Goal: Information Seeking & Learning: Learn about a topic

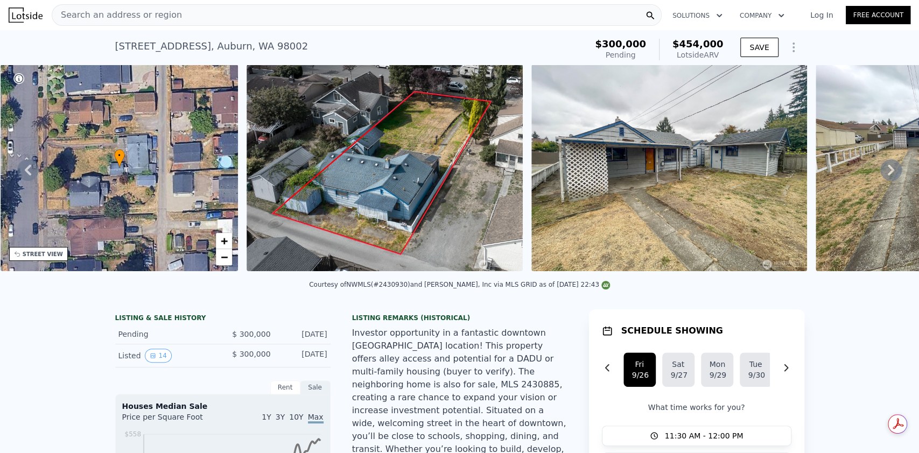
scroll to position [0, 632]
click at [355, 26] on div "Search an address or region Solutions Company Open main menu Log In Free Account" at bounding box center [460, 15] width 902 height 26
click at [351, 11] on div "Search an address or region" at bounding box center [357, 15] width 610 height 22
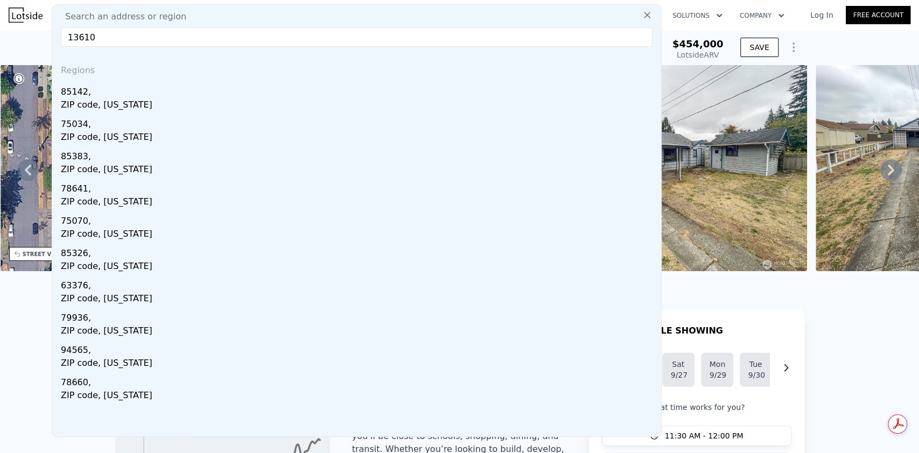
click at [191, 40] on input "13610" at bounding box center [357, 36] width 592 height 19
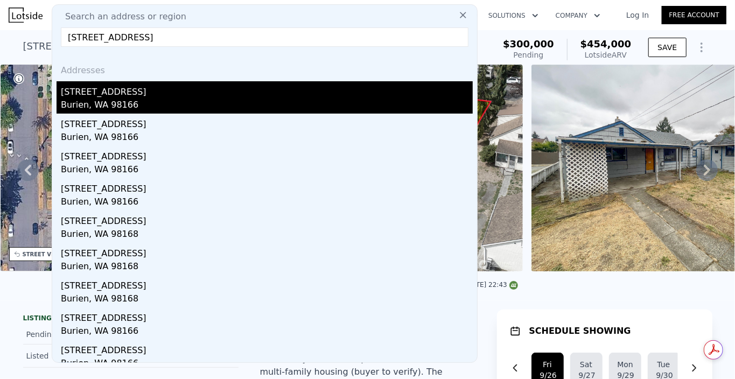
type input "[STREET_ADDRESS]"
click at [179, 96] on div "[STREET_ADDRESS]" at bounding box center [267, 89] width 412 height 17
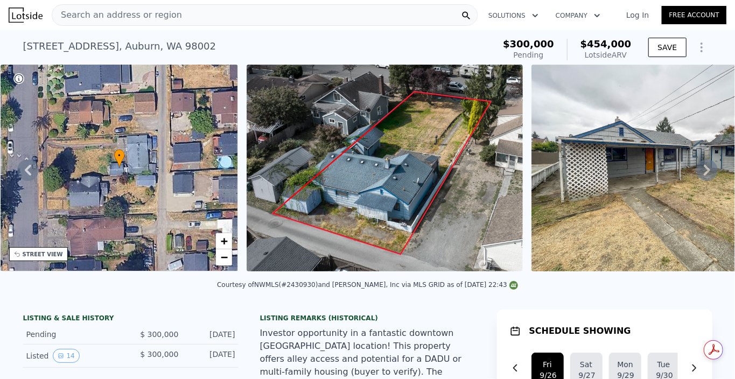
type input "0.75"
type input "1.75"
type input "780"
type input "1220"
type input "5200"
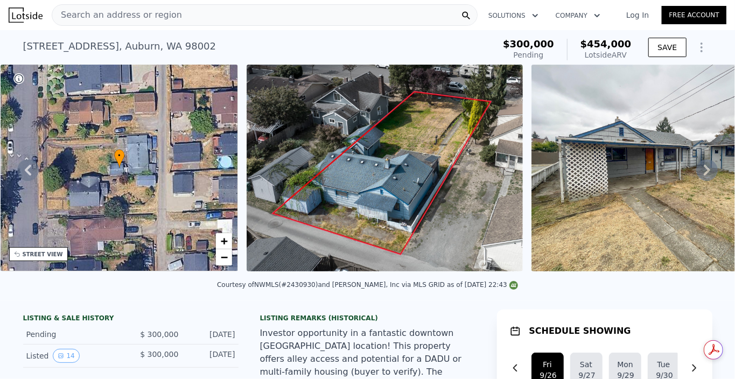
type input "13066"
type input "$ 508,000"
type input "$ 97,306"
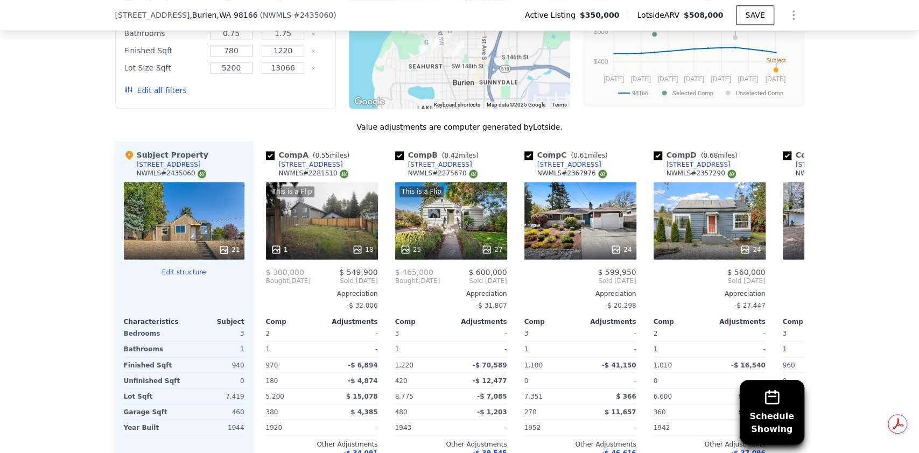
scroll to position [1009, 0]
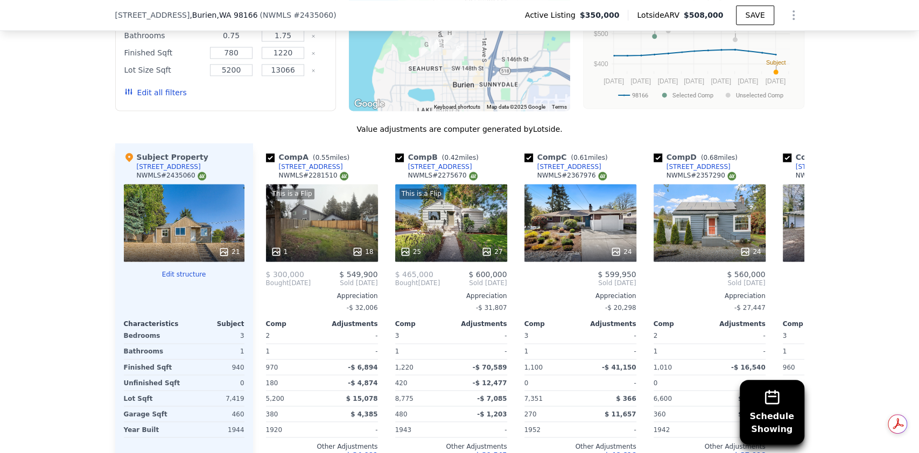
click at [233, 40] on input "0.75" at bounding box center [231, 36] width 43 height 12
type input "1"
click at [297, 100] on button "Update Search" at bounding box center [286, 92] width 81 height 15
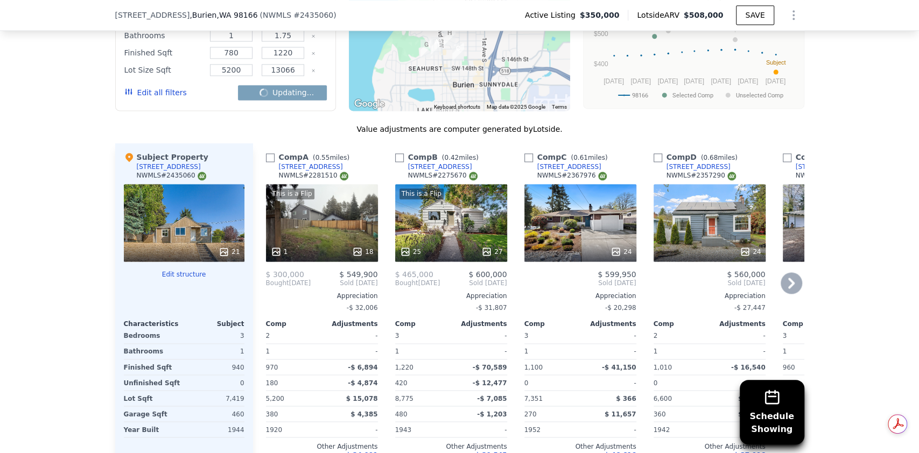
checkbox input "false"
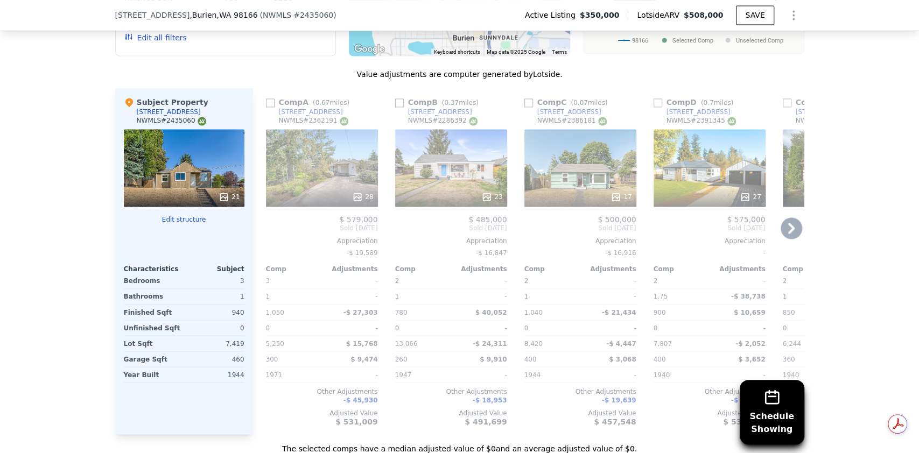
scroll to position [1067, 0]
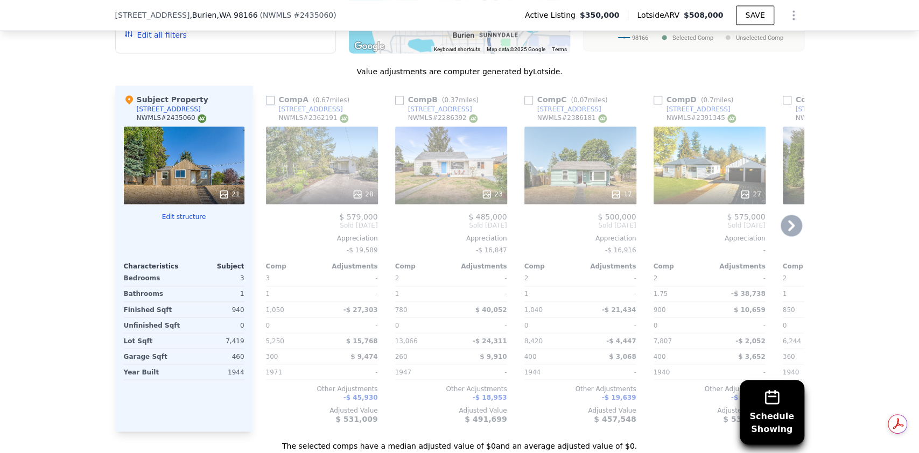
click at [266, 104] on input "checkbox" at bounding box center [270, 100] width 9 height 9
checkbox input "true"
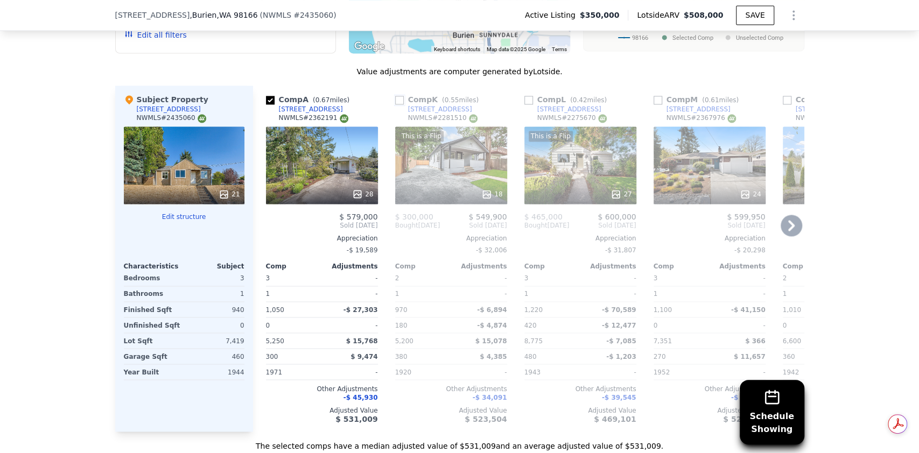
click at [395, 104] on input "checkbox" at bounding box center [399, 100] width 9 height 9
checkbox input "true"
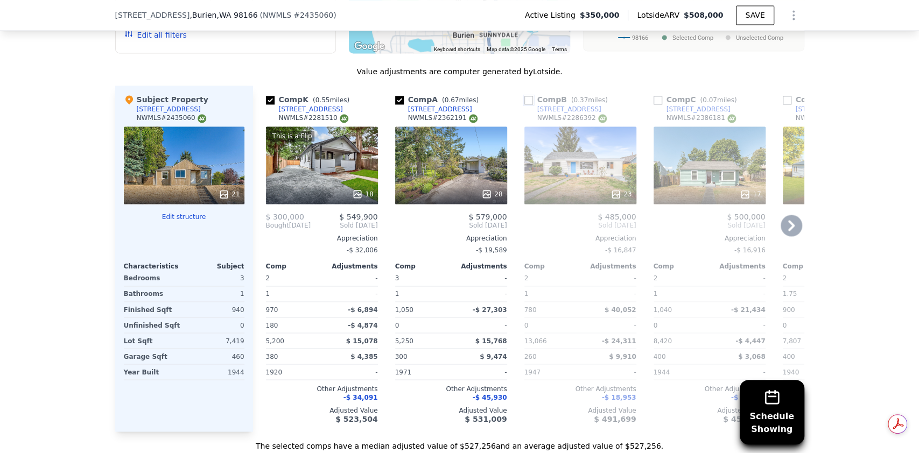
click at [525, 104] on input "checkbox" at bounding box center [529, 100] width 9 height 9
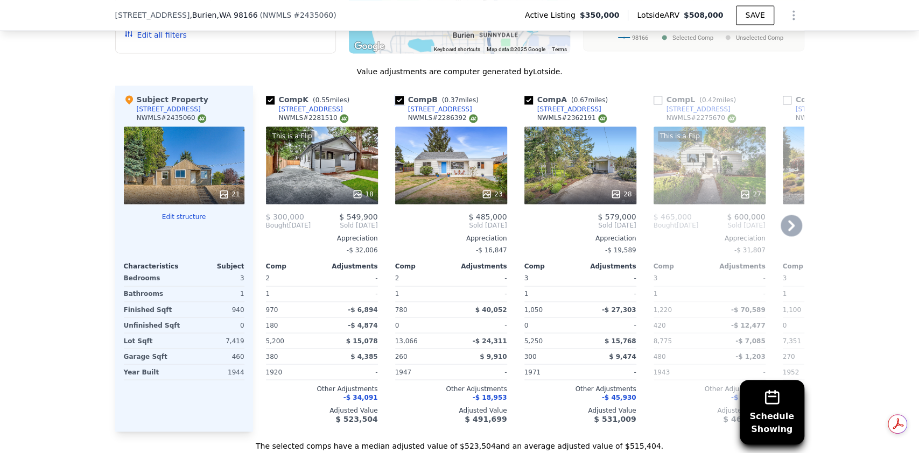
click at [395, 104] on input "checkbox" at bounding box center [399, 100] width 9 height 9
checkbox input "false"
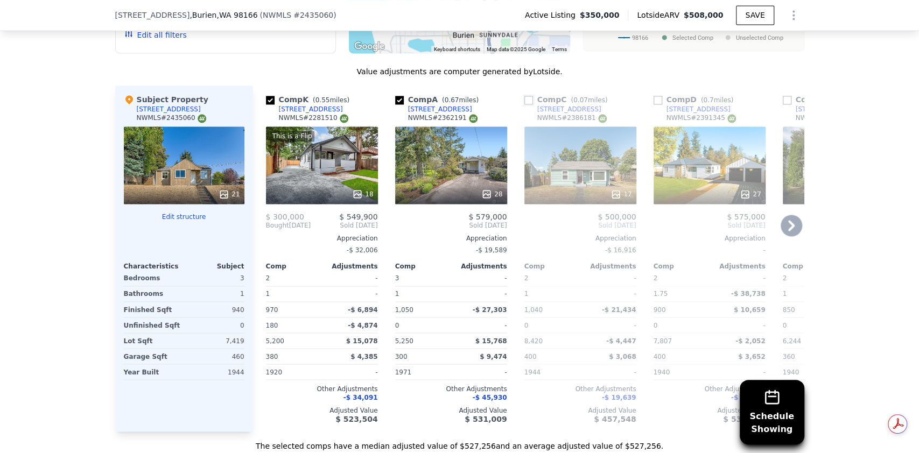
click at [525, 104] on input "checkbox" at bounding box center [529, 100] width 9 height 9
checkbox input "true"
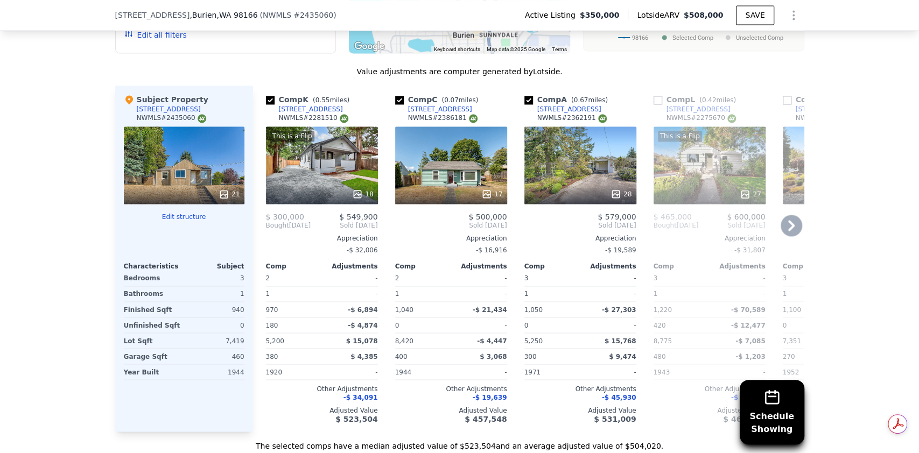
click at [654, 114] on link "[STREET_ADDRESS]" at bounding box center [692, 109] width 77 height 9
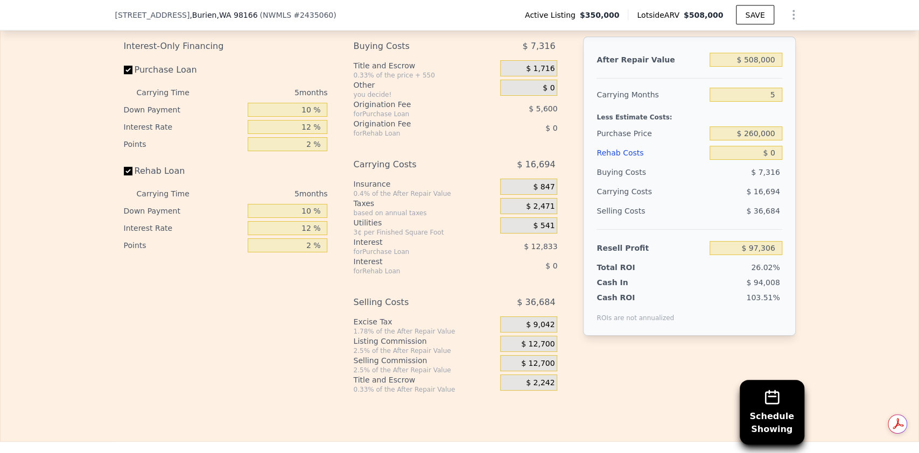
scroll to position [1643, 0]
click at [755, 66] on input "$ 508,000" at bounding box center [746, 59] width 72 height 14
type input "$ 575,000"
type input "$ 159,429"
type input "$ 575,000"
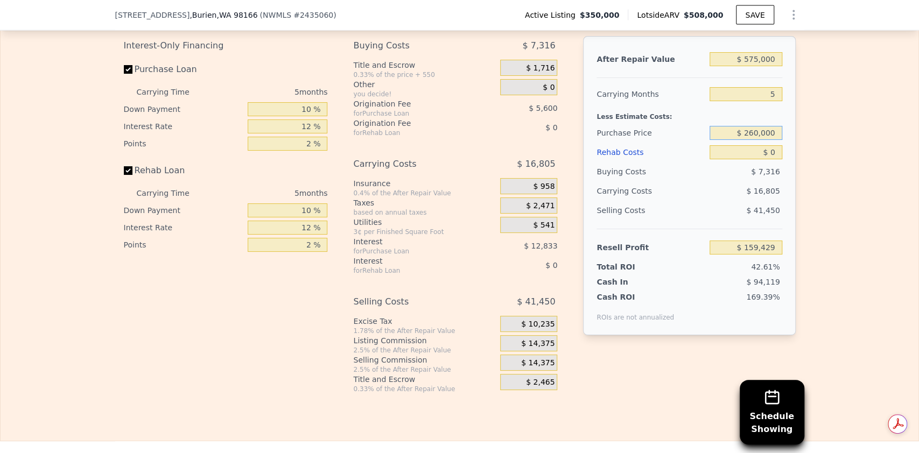
click at [761, 140] on input "$ 260,000" at bounding box center [746, 133] width 72 height 14
type input "$ 350,000"
click at [767, 159] on input "$ 0" at bounding box center [746, 152] width 72 height 14
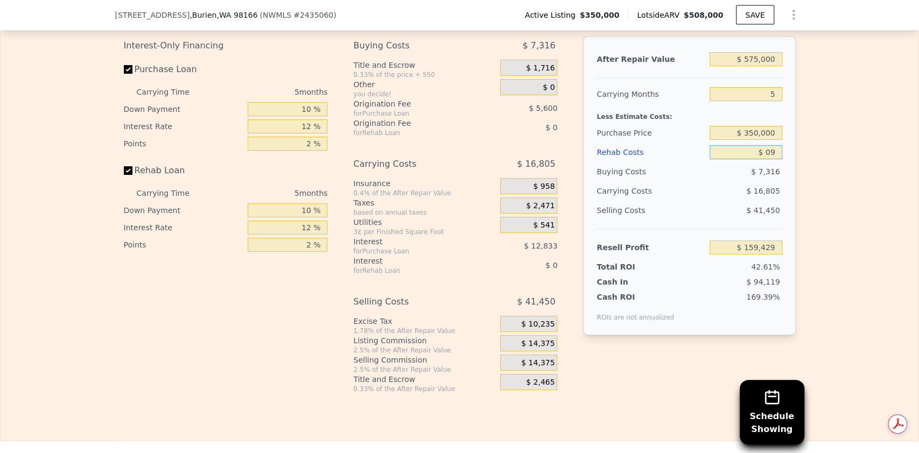
type input "$ 095"
type input "$ 159,327"
type input "$ 095,000"
type input "$ 59,424"
click at [748, 159] on input "$ 095,000" at bounding box center [746, 152] width 72 height 14
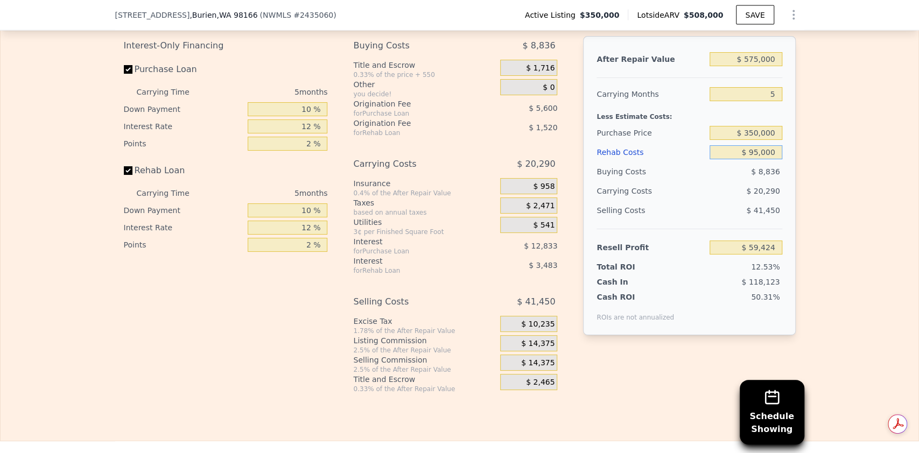
type input "$ 95,000"
click at [761, 176] on span "$ 8,836" at bounding box center [765, 171] width 29 height 9
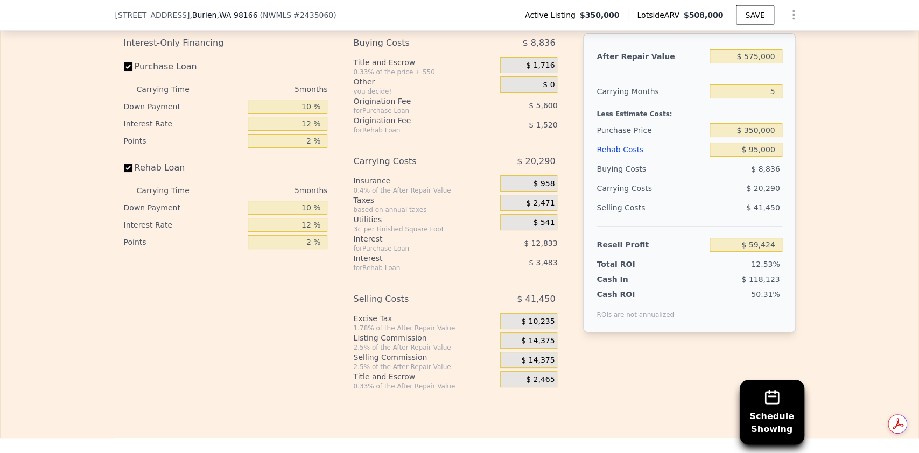
scroll to position [1647, 0]
click at [754, 62] on input "$ 575,000" at bounding box center [746, 55] width 72 height 14
type input "$ 57,000"
type input "-$ 420,868"
type input "$ 5,000"
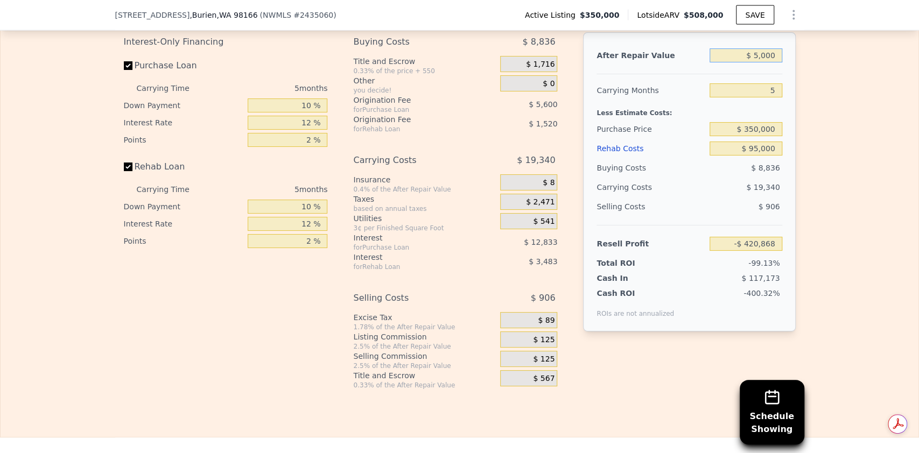
type input "-$ 469,082"
type input "$ 550,000"
type input "$ 36,243"
type input "$ 550,000"
click at [739, 120] on div "Less Estimate Costs:" at bounding box center [689, 109] width 185 height 19
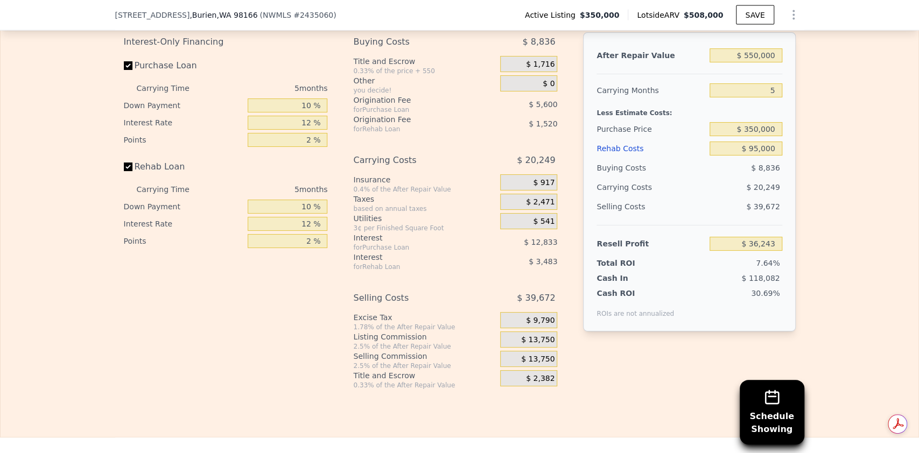
click at [535, 345] on span "$ 13,750" at bounding box center [537, 341] width 33 height 10
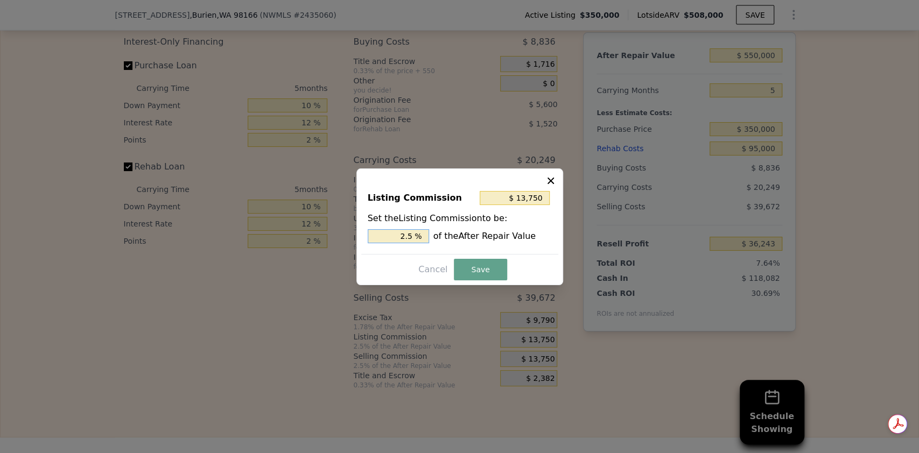
click at [415, 239] on input "2.5 %" at bounding box center [398, 236] width 61 height 14
type input "$ 11,000"
type input "2 %"
type input "$ 0"
type input "0 %"
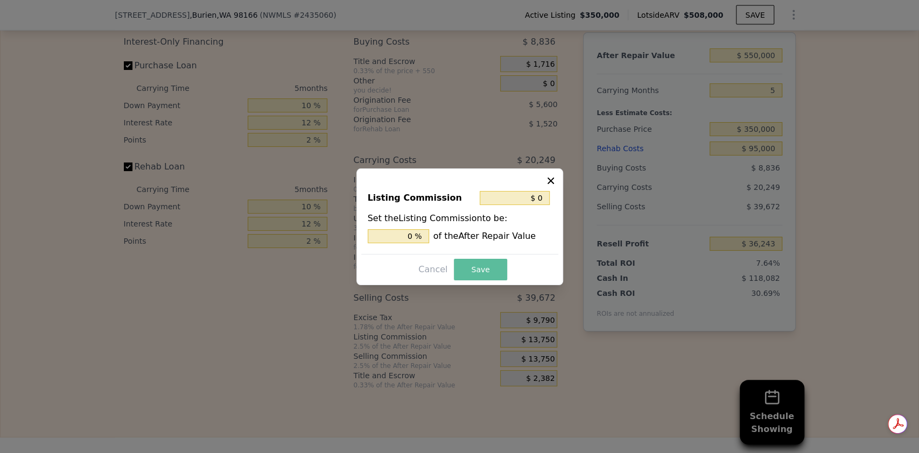
click at [470, 268] on button "Save" at bounding box center [480, 270] width 53 height 22
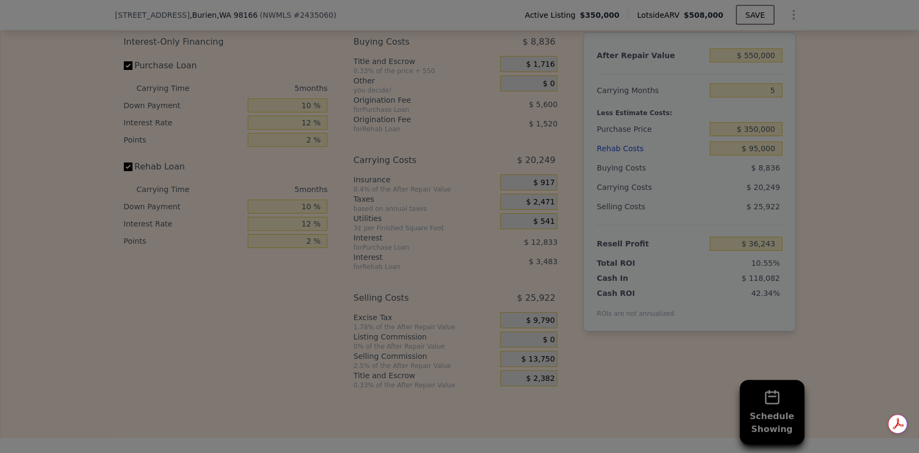
type input "$ 49,993"
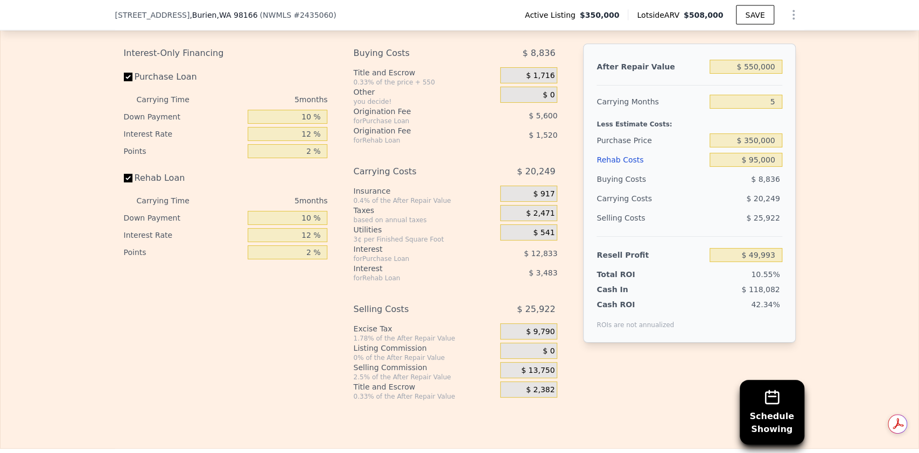
scroll to position [1631, 0]
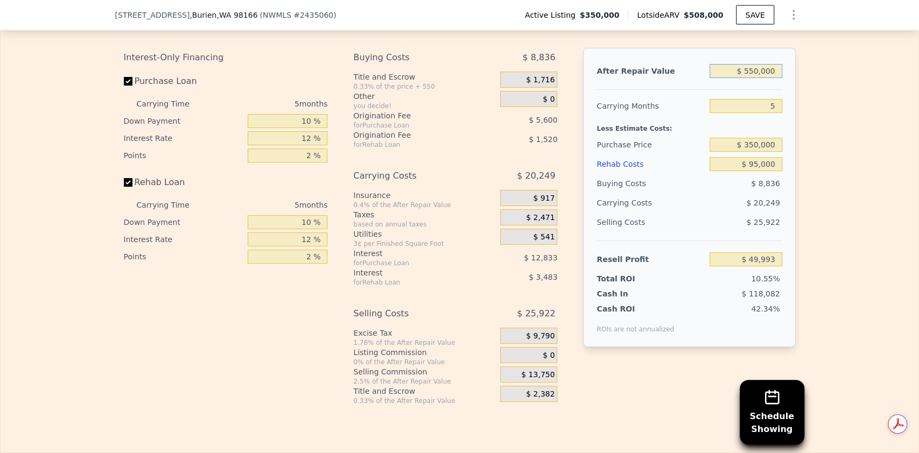
click at [754, 78] on input "$ 550,000" at bounding box center [746, 71] width 72 height 14
type input "$ 55,000"
type input "-$ 421,347"
type input "$ 5,000"
type input "-$ 468,957"
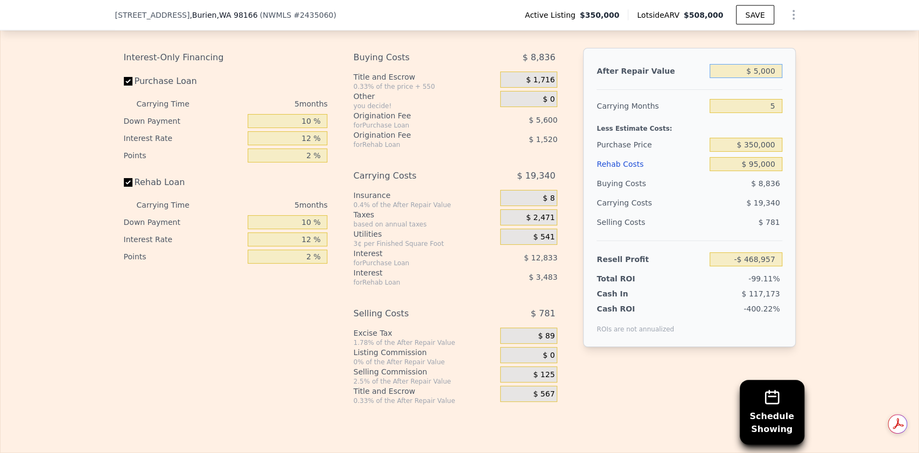
type input "$ 57,000"
type input "-$ 419,443"
type input "$ 575,000"
type input "$ 73,799"
type input "$ 575,000"
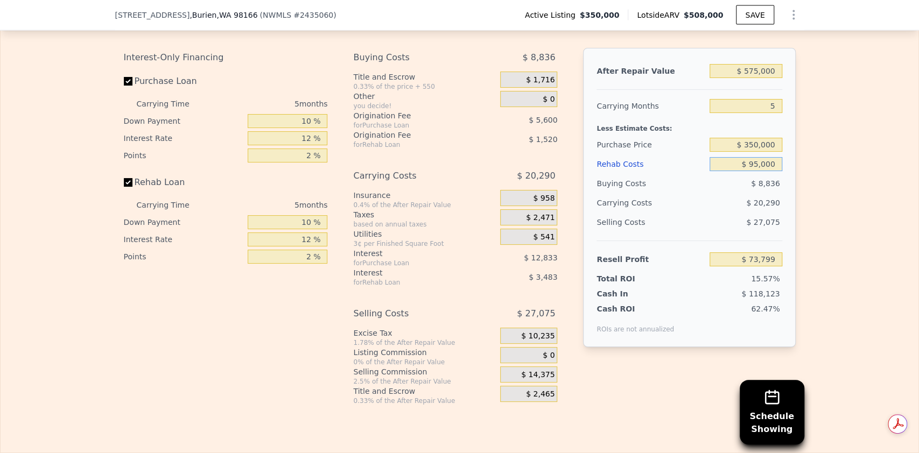
click at [756, 171] on input "$ 95,000" at bounding box center [746, 164] width 72 height 14
click at [281, 311] on div "Interest-Only Financing Purchase Loan Carrying Time 5 months Down Payment 10 % …" at bounding box center [230, 227] width 213 height 358
click at [306, 163] on input "2 %" at bounding box center [288, 156] width 80 height 14
type input "1.5 %"
type input "$ 75,199"
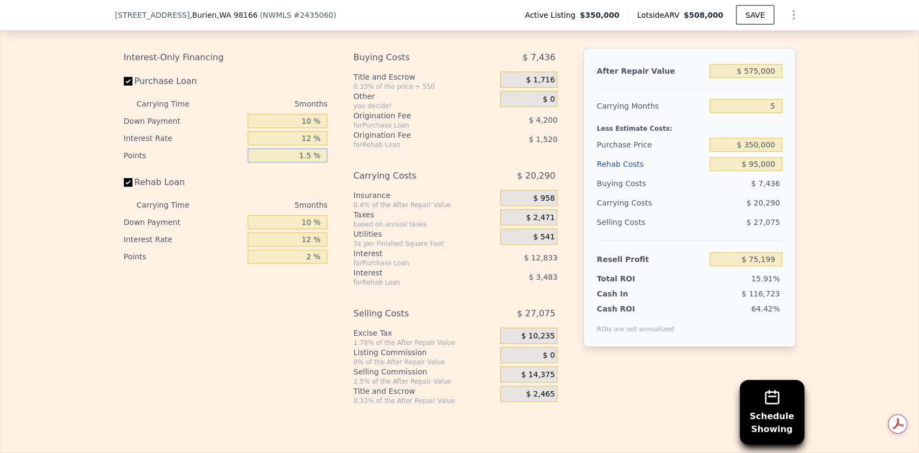
type input "1.5 %"
click at [308, 264] on input "2 %" at bounding box center [288, 257] width 80 height 14
type input "1. %"
type input "$ 75,959"
type input "1.5 %"
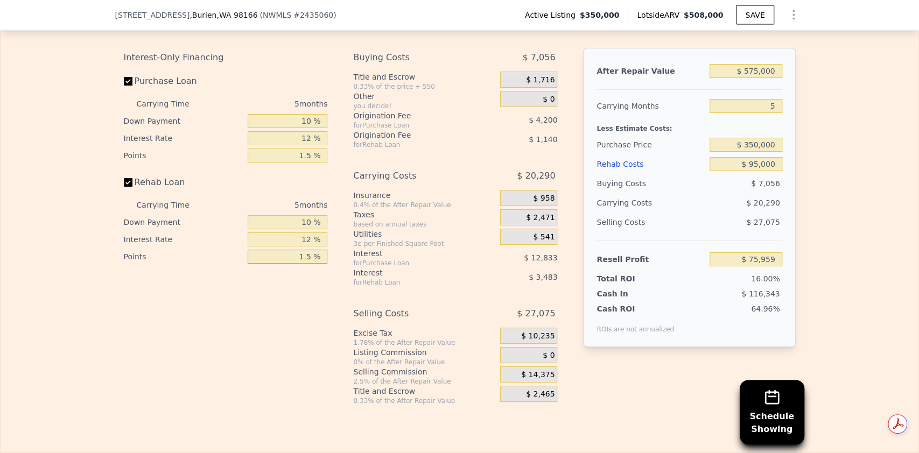
type input "$ 75,579"
type input "1.5 %"
click at [310, 248] on div "12 %" at bounding box center [288, 239] width 80 height 17
click at [310, 247] on input "12 %" at bounding box center [288, 240] width 80 height 14
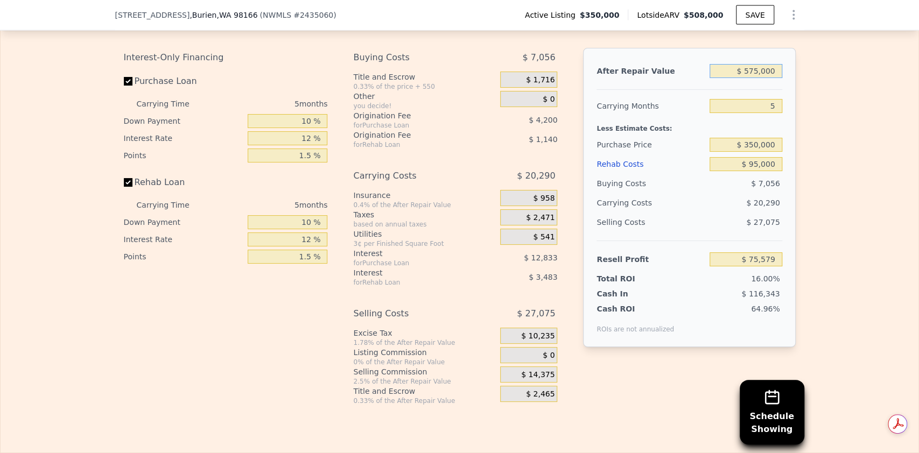
click at [750, 78] on input "$ 575,000" at bounding box center [746, 71] width 72 height 14
type input "$ 565,000"
type input "$ 66,057"
type input "$ 565,000"
click at [753, 152] on input "$ 350,000" at bounding box center [746, 145] width 72 height 14
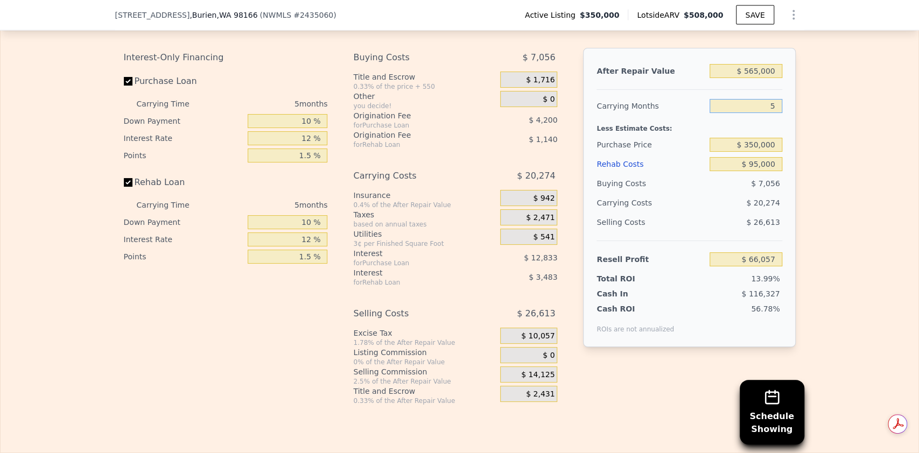
click at [771, 113] on input "5" at bounding box center [746, 106] width 72 height 14
click at [284, 324] on div "Interest-Only Financing Purchase Loan Carrying Time 5 months Down Payment 10 % …" at bounding box center [230, 227] width 213 height 358
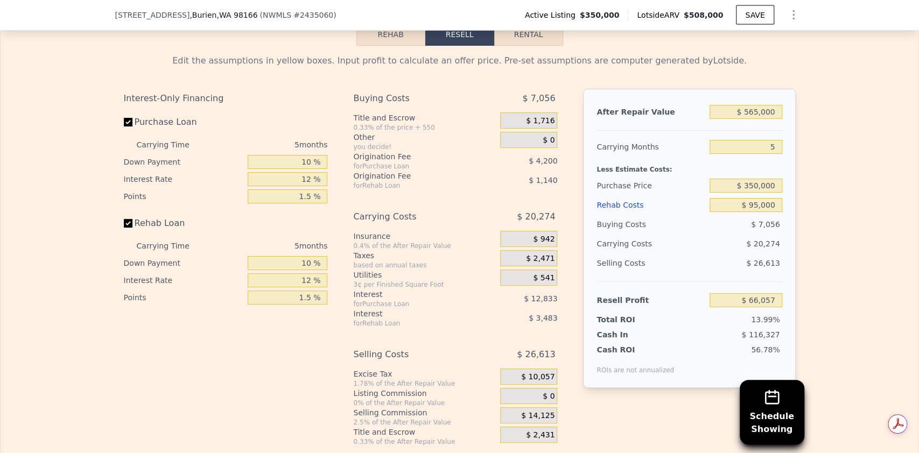
scroll to position [1595, 0]
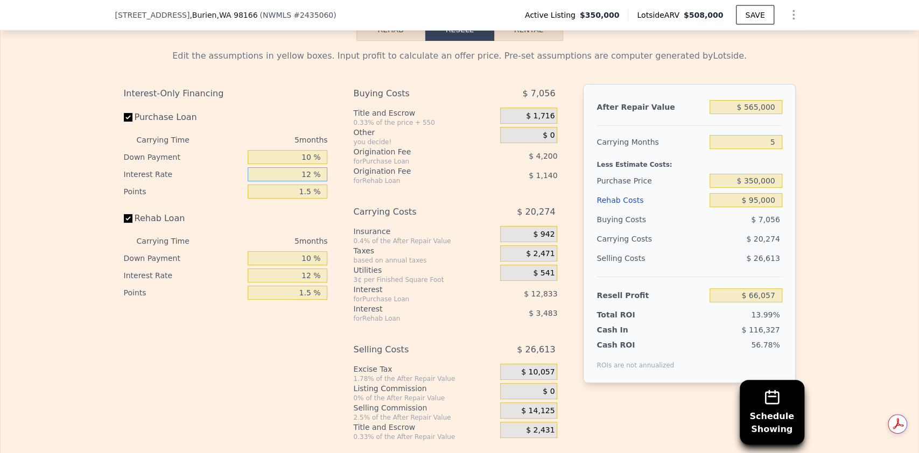
click at [306, 181] on input "12 %" at bounding box center [288, 174] width 80 height 14
type input "11 %"
type input "$ 66,057"
type input "11 %"
click at [305, 283] on input "12 %" at bounding box center [288, 276] width 80 height 14
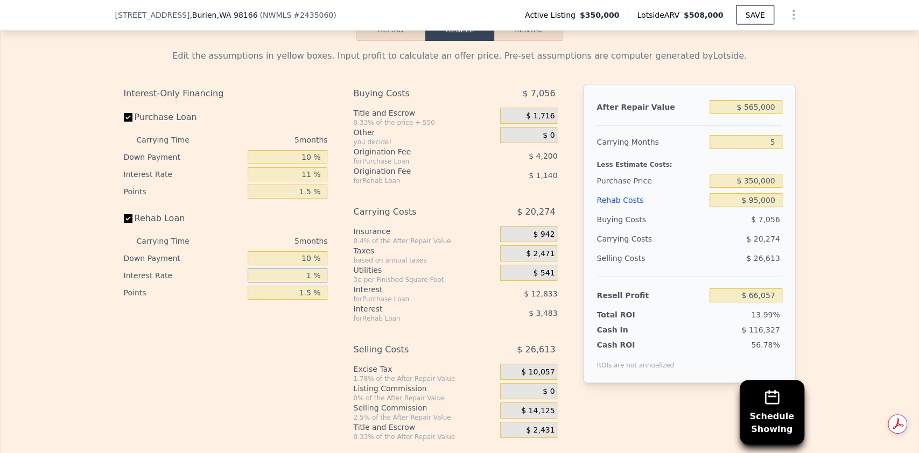
type input "11 %"
type input "$ 66,057"
type input "11 %"
click at [310, 181] on input "11 %" at bounding box center [288, 174] width 80 height 14
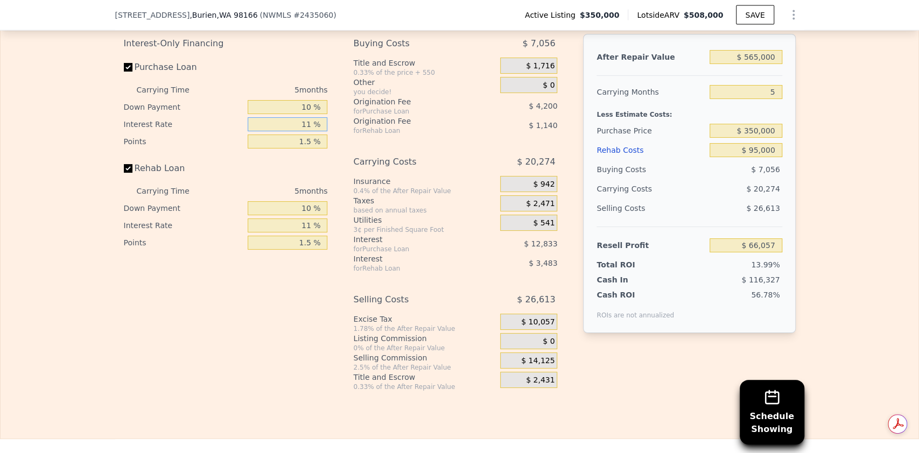
scroll to position [1646, 0]
click at [302, 114] on input "10 %" at bounding box center [288, 107] width 80 height 14
click at [753, 137] on input "$ 350,000" at bounding box center [746, 130] width 72 height 14
type input "$ 300,000"
click at [760, 157] on input "$ 95,000" at bounding box center [746, 150] width 72 height 14
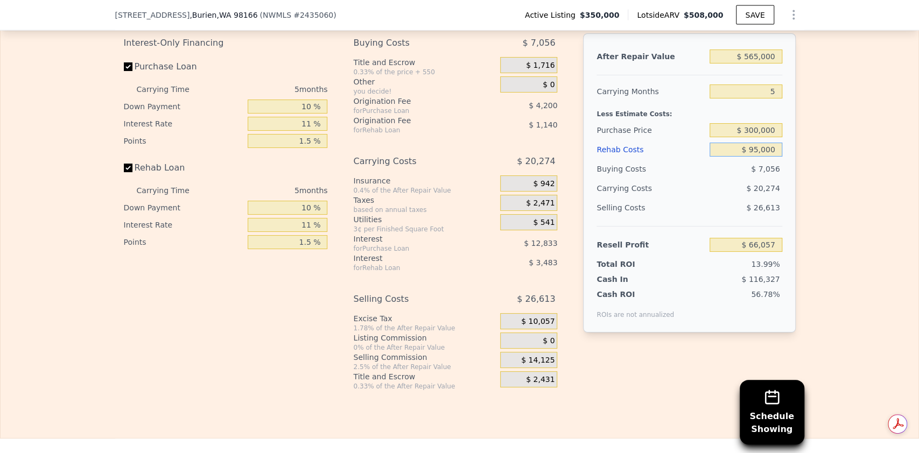
type input "$ 118,659"
click at [753, 137] on input "$ 300,000" at bounding box center [746, 130] width 72 height 14
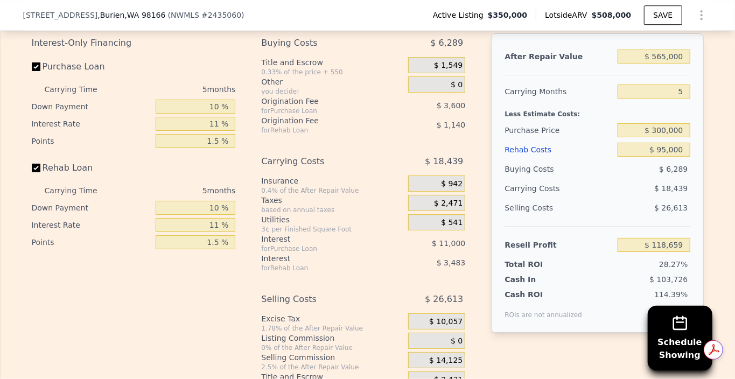
drag, startPoint x: 323, startPoint y: 97, endPoint x: 485, endPoint y: 110, distance: 162.6
click at [323, 87] on div "Other" at bounding box center [332, 81] width 143 height 11
click at [661, 64] on input "$ 565,000" at bounding box center [654, 57] width 72 height 14
type input "$ 5,000"
type input "-$ 414,575"
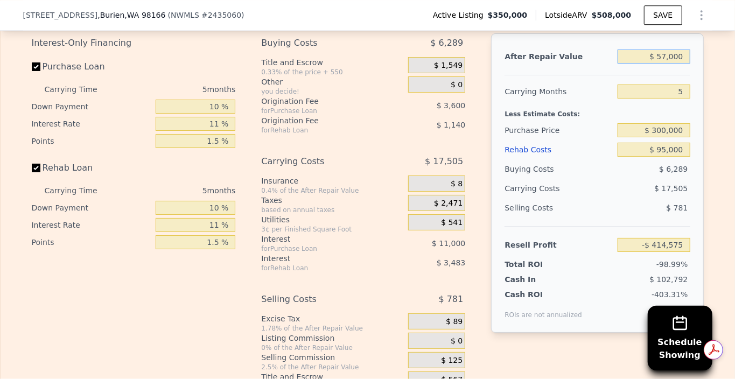
type input "$ 575,000"
type input "$ 128,181"
type input "$ 575,000"
click at [645, 140] on div "$ 300,000" at bounding box center [654, 130] width 72 height 19
click at [663, 137] on input "$ 300,000" at bounding box center [654, 130] width 72 height 14
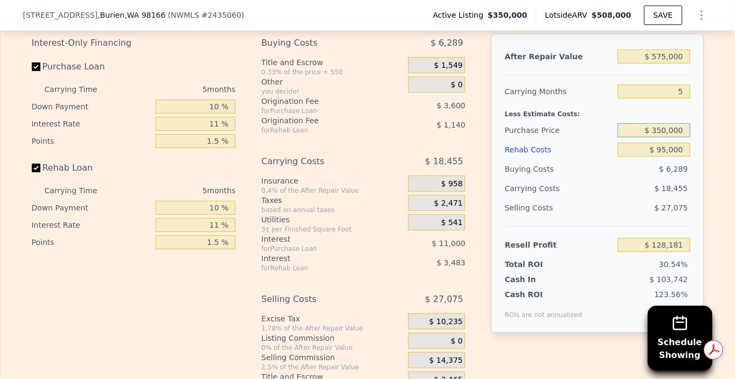
type input "$ 350,000"
click at [664, 157] on input "$ 95,000" at bounding box center [654, 150] width 72 height 14
type input "$ 75,579"
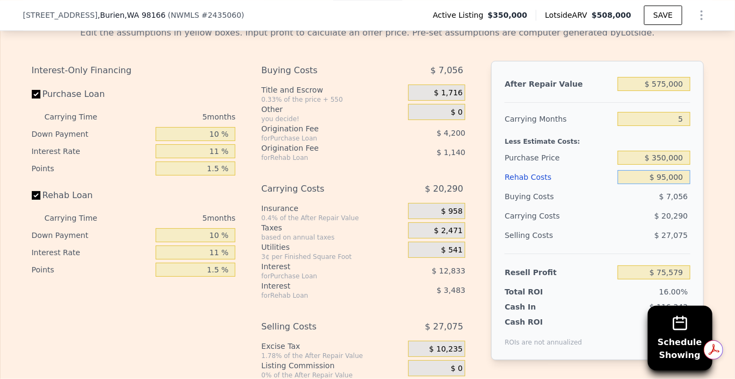
scroll to position [1620, 0]
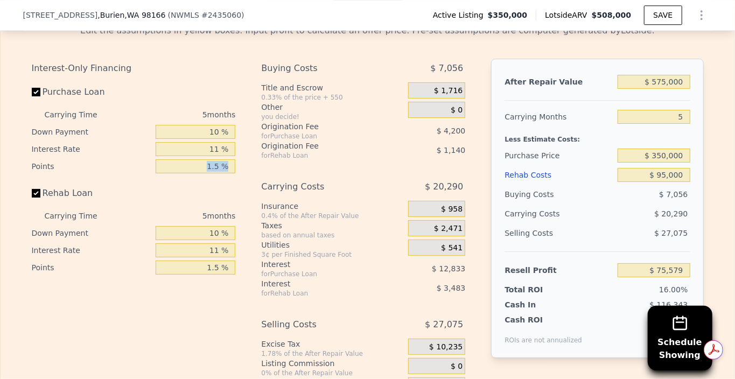
drag, startPoint x: 247, startPoint y: 213, endPoint x: 214, endPoint y: 189, distance: 40.5
click at [214, 189] on div "Interest-Only Financing Purchase Loan Carrying Time 5 months Down Payment 10 % …" at bounding box center [368, 238] width 672 height 358
click at [214, 173] on input "1.5 %" at bounding box center [196, 166] width 80 height 14
type input "1 %"
type input "$ 76,979"
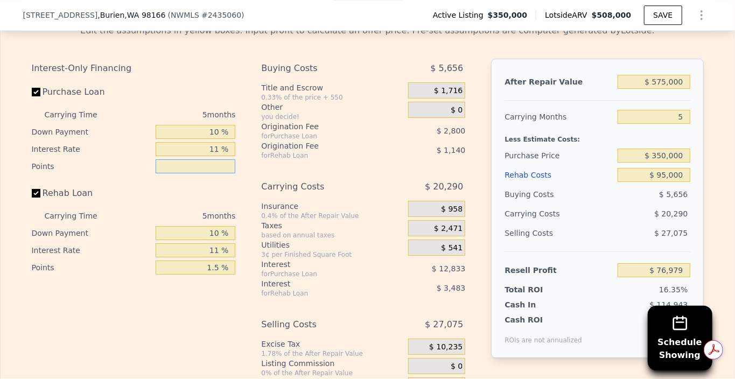
type input "2 %"
type input "$ 74,179"
type input "2 %"
click at [214, 275] on input "1.5 %" at bounding box center [196, 268] width 80 height 14
type input "1 %"
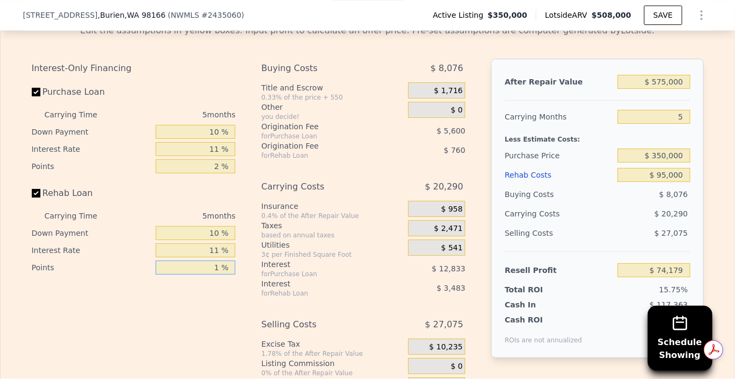
type input "$ 74,559"
type input "2 %"
type input "$ 73,799"
type input "2 %"
click at [226, 325] on div "Interest-Only Financing Purchase Loan Carrying Time 5 months Down Payment 10 % …" at bounding box center [138, 238] width 213 height 358
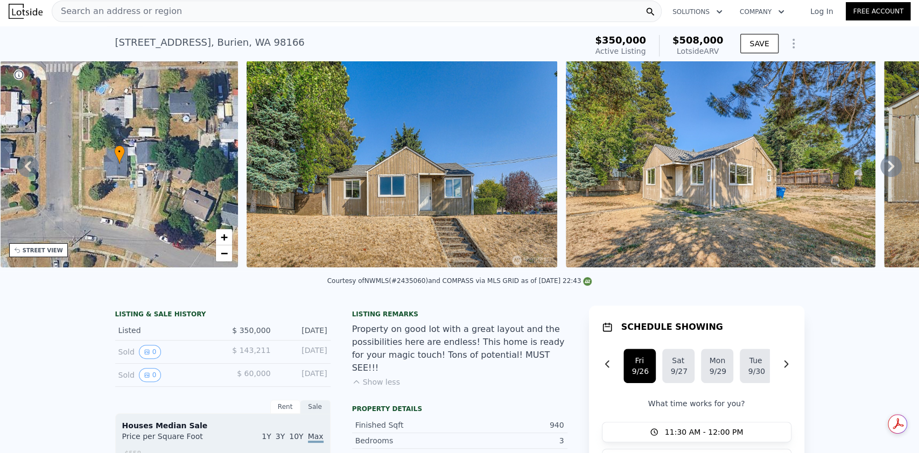
scroll to position [0, 0]
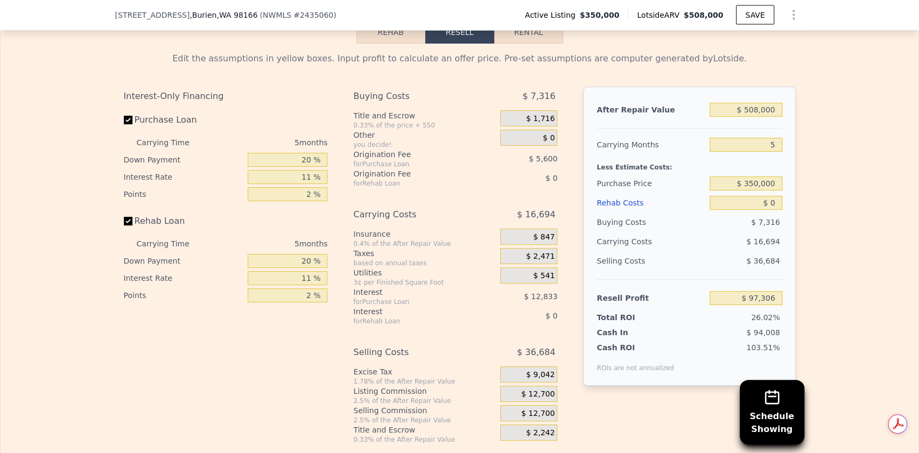
scroll to position [1597, 0]
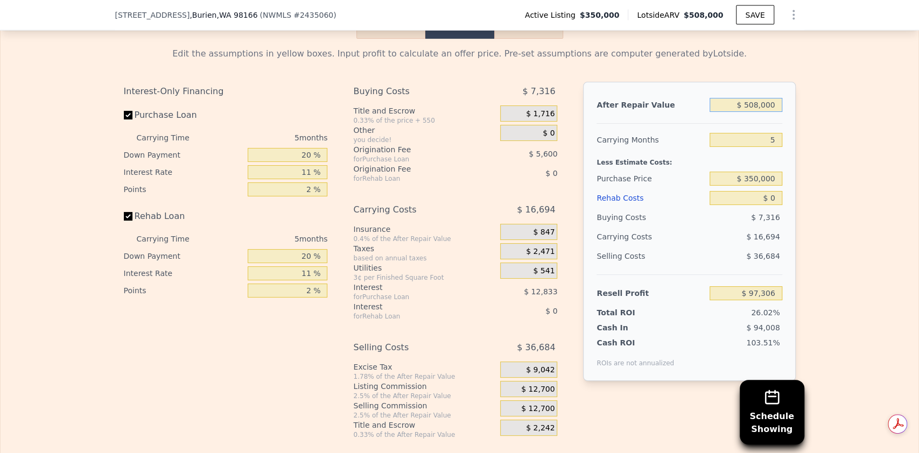
click at [753, 112] on input "$ 508,000" at bounding box center [746, 105] width 72 height 14
type input "$ 758,000"
type input "$ 329,108"
type input "$ 75,000"
type input "-$ 304,173"
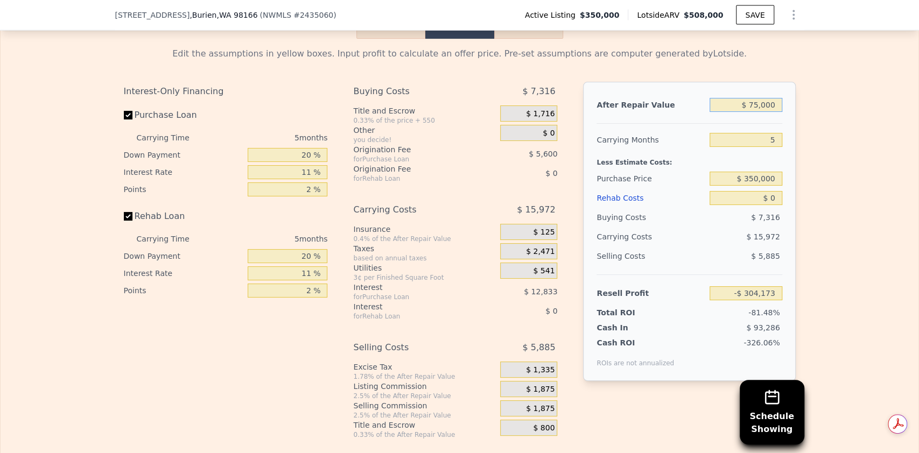
type input "$ 7,000"
type input "-$ 367,223"
type input "$ 000"
type input "-$ 373,713"
type input "$ 575,000"
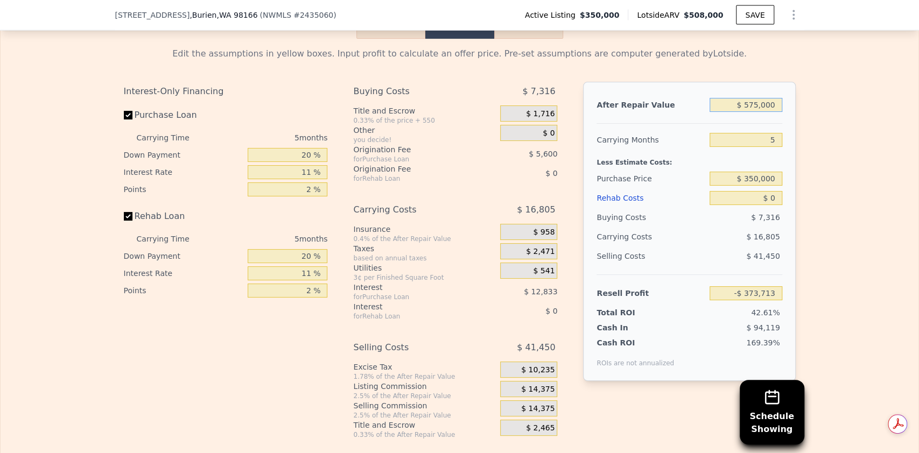
type input "$ 159,429"
type input "$ 575,000"
click at [756, 147] on input "5" at bounding box center [746, 140] width 72 height 14
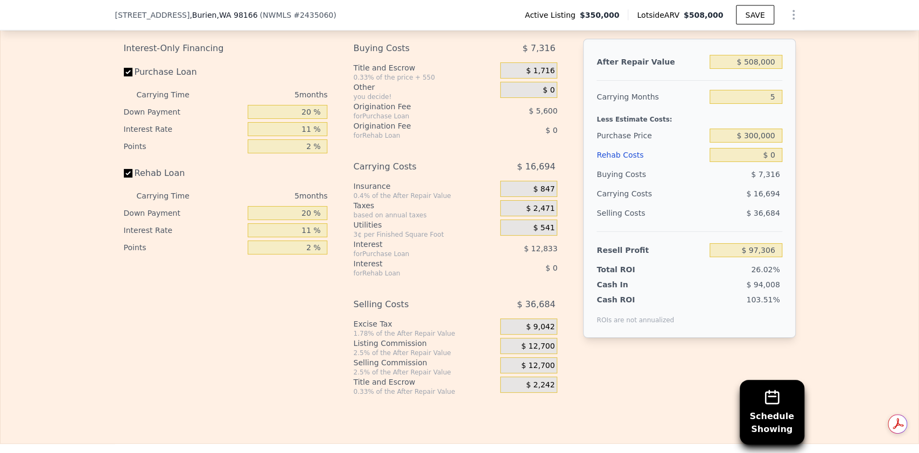
type input "0.75"
type input "1.75"
type input "780"
type input "1220"
type input "5200"
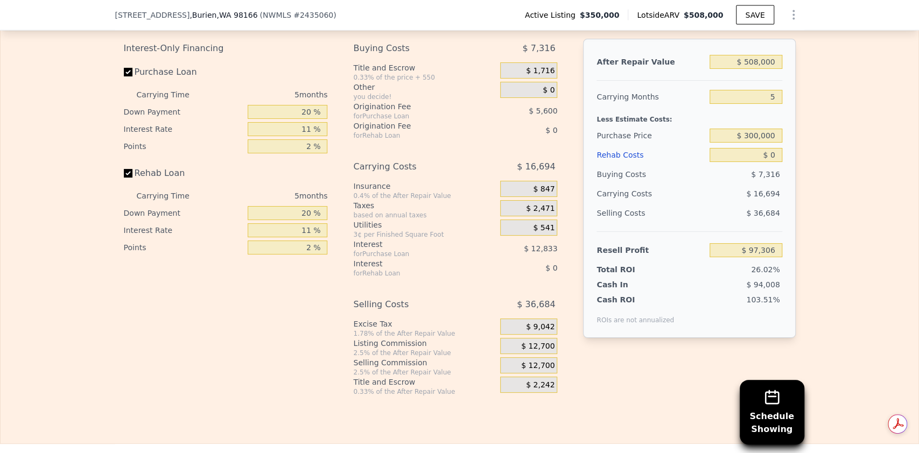
type input "13066"
type input "$ 97,306"
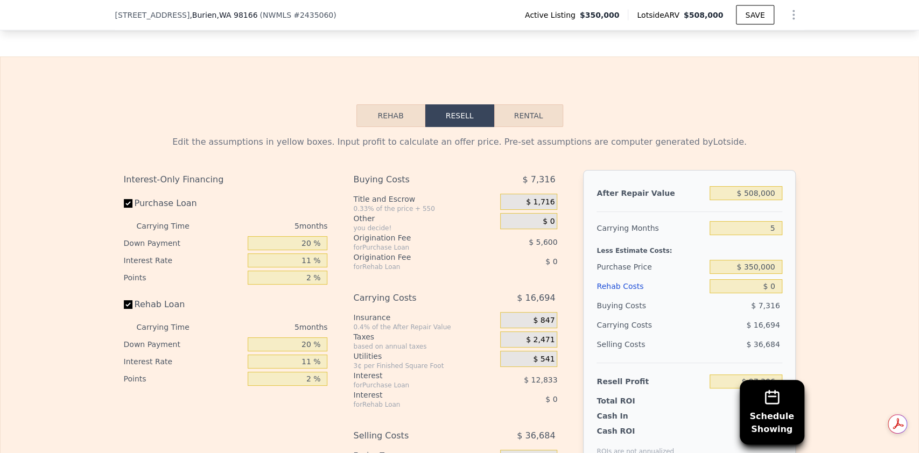
scroll to position [1510, 0]
click at [306, 250] on input "20 %" at bounding box center [288, 243] width 80 height 14
type input "2 %"
type input "1 %"
type input "$ 92,931"
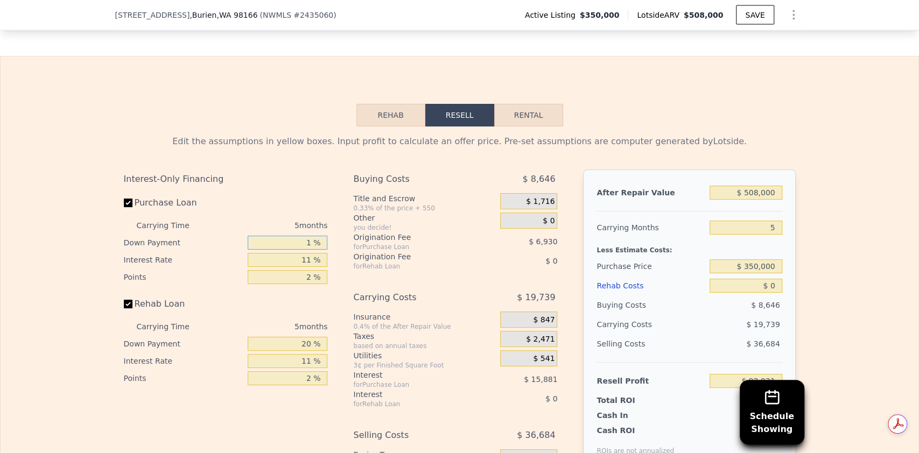
type input "10 %"
type input "$ 95,001"
type input "10 %"
click at [306, 267] on input "11 %" at bounding box center [288, 260] width 80 height 14
click at [302, 351] on input "20 %" at bounding box center [288, 344] width 80 height 14
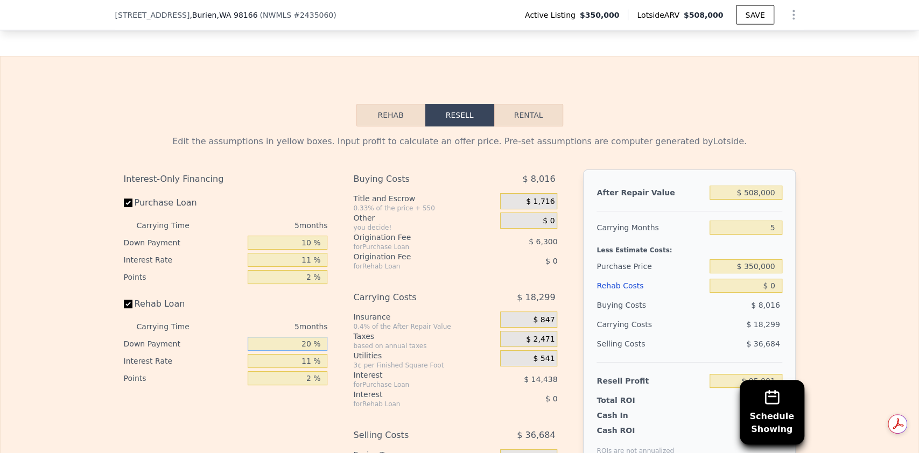
type input "2 %"
type input "10 %"
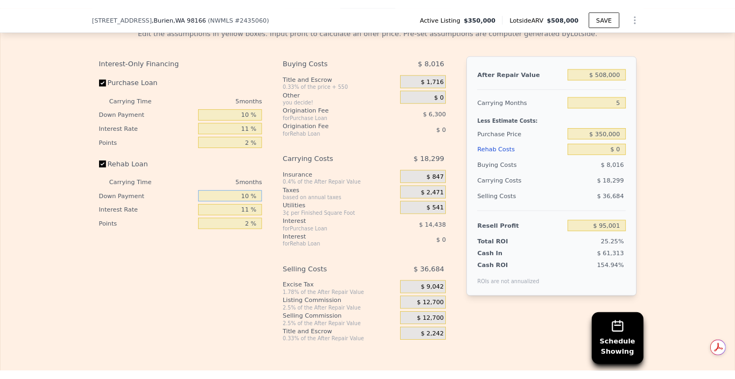
scroll to position [1625, 0]
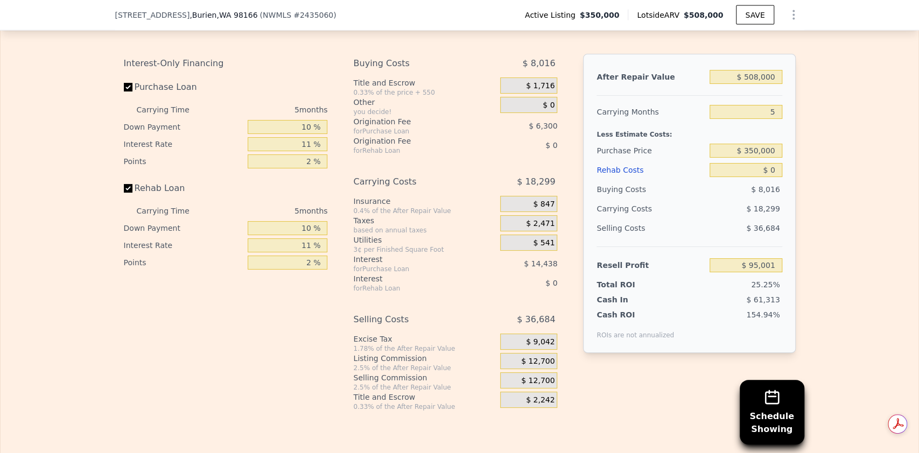
click at [289, 363] on div "Interest-Only Financing Purchase Loan Carrying Time 5 months Down Payment 10 % …" at bounding box center [230, 233] width 213 height 358
click at [534, 367] on span "$ 12,700" at bounding box center [537, 362] width 33 height 10
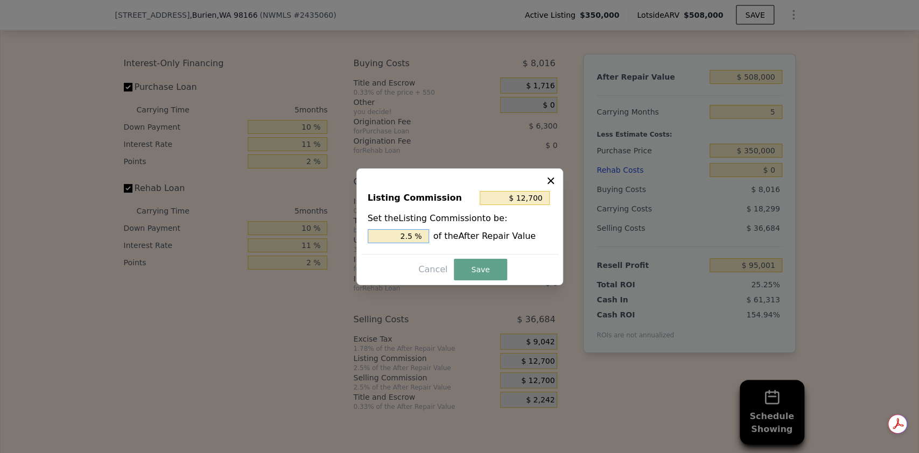
click at [425, 236] on input "2.5 %" at bounding box center [398, 236] width 61 height 14
type input "$ 10,160"
type input "2 %"
type input "$ 0"
type input "0 %"
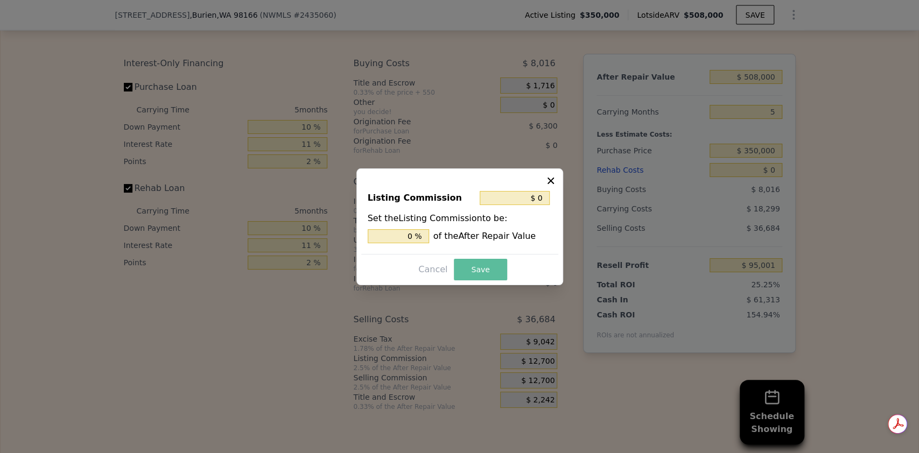
click at [476, 269] on button "Save" at bounding box center [480, 270] width 53 height 22
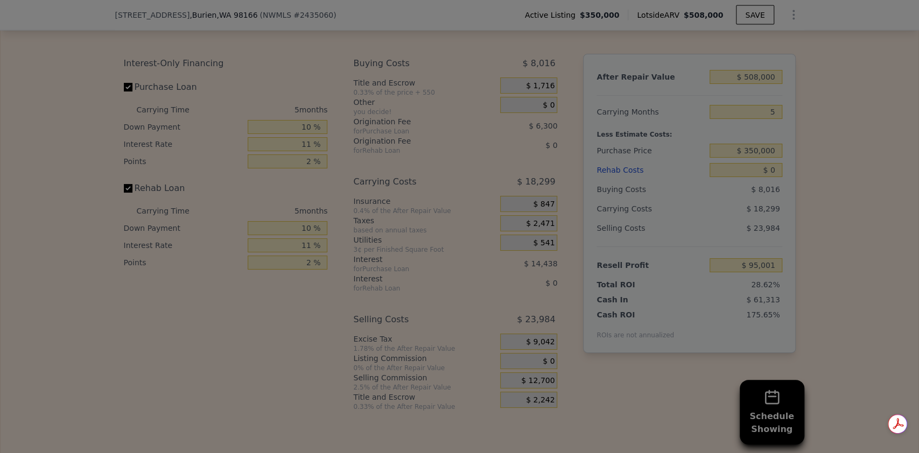
type input "$ 107,701"
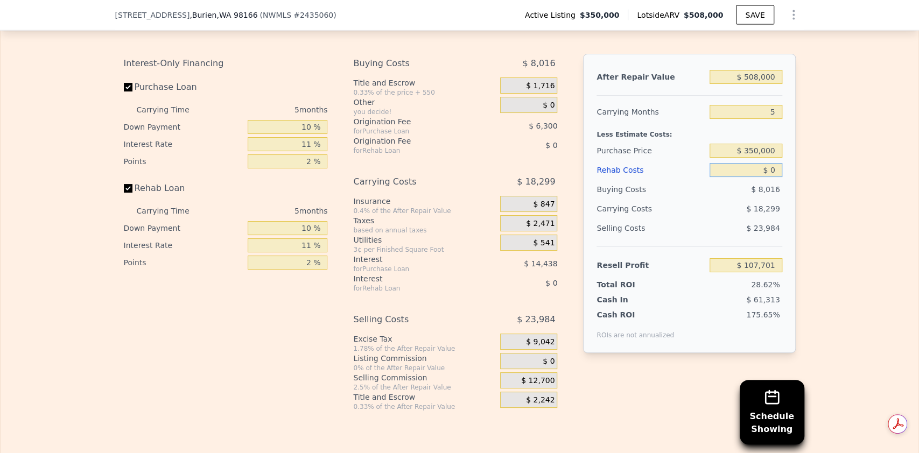
click at [770, 177] on input "$ 0" at bounding box center [746, 170] width 72 height 14
type input "$ 95"
type input "$ 107,599"
type input "$ 95,000"
type input "$ 7,071"
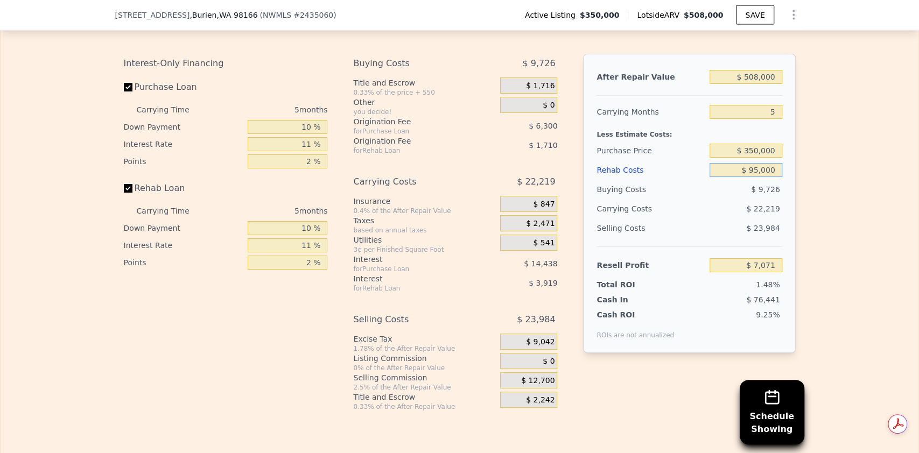
type input "$ 95,000"
click at [758, 213] on span "$ 22,219" at bounding box center [762, 209] width 33 height 9
click at [753, 84] on input "$ 508,000" at bounding box center [746, 77] width 72 height 14
type input "$ 50,000"
type input "-$ 429,038"
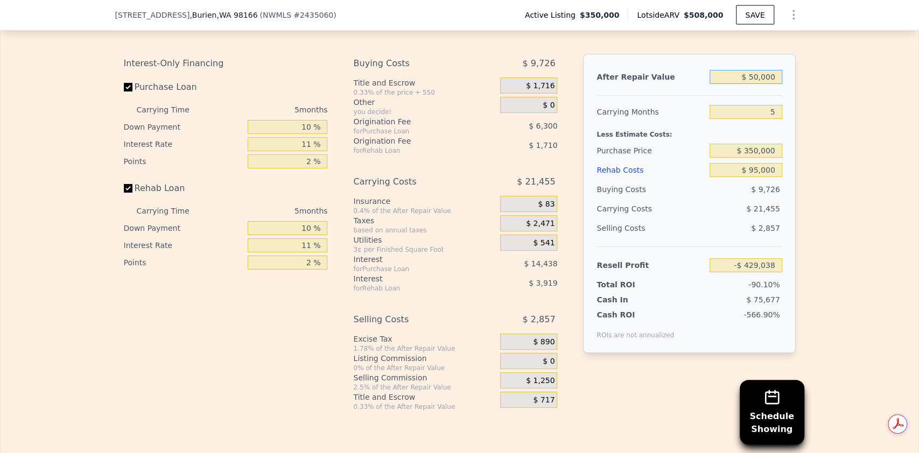
type input "$ 5,000"
type input "-$ 471,887"
type input "$ 565,000"
type input "$ 61,347"
type input "$ 565,000"
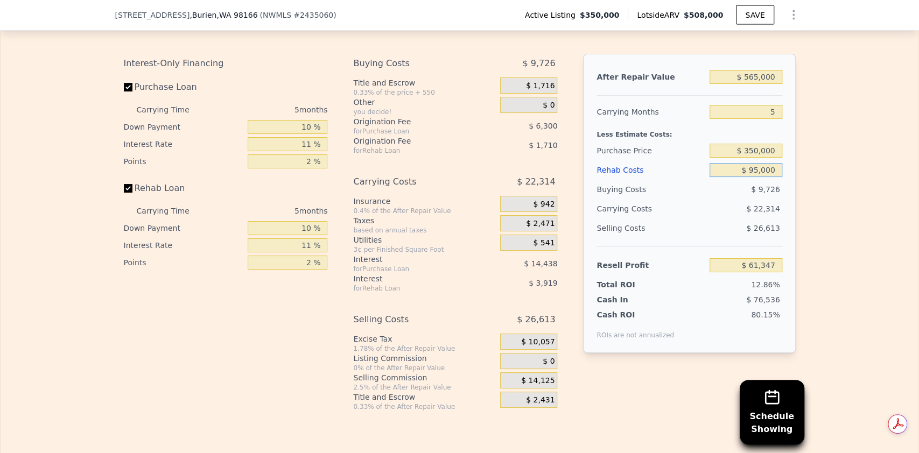
click at [757, 177] on input "$ 95,000" at bounding box center [746, 170] width 72 height 14
click at [767, 119] on input "5" at bounding box center [746, 112] width 72 height 14
type input "4"
type input "$ 65,810"
type input "4"
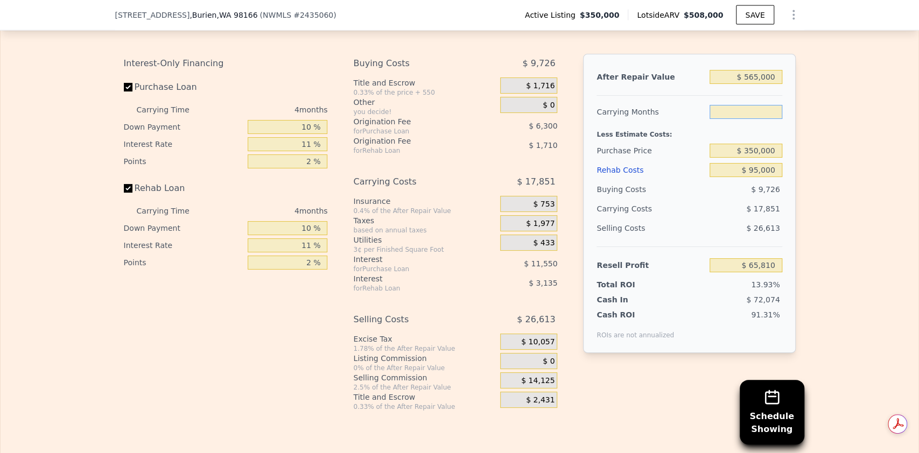
type input "5"
type input "$ 61,347"
type input "5"
click at [766, 141] on div "Less Estimate Costs:" at bounding box center [689, 131] width 185 height 19
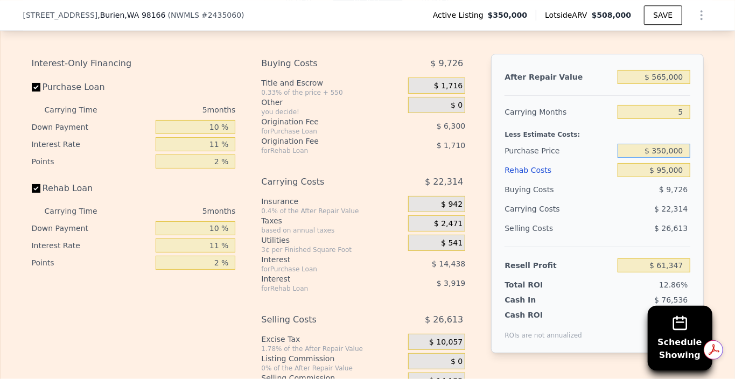
click at [662, 158] on input "$ 350,000" at bounding box center [654, 151] width 72 height 14
type input "$ 370,000"
click at [659, 177] on input "$ 95,000" at bounding box center [654, 170] width 72 height 14
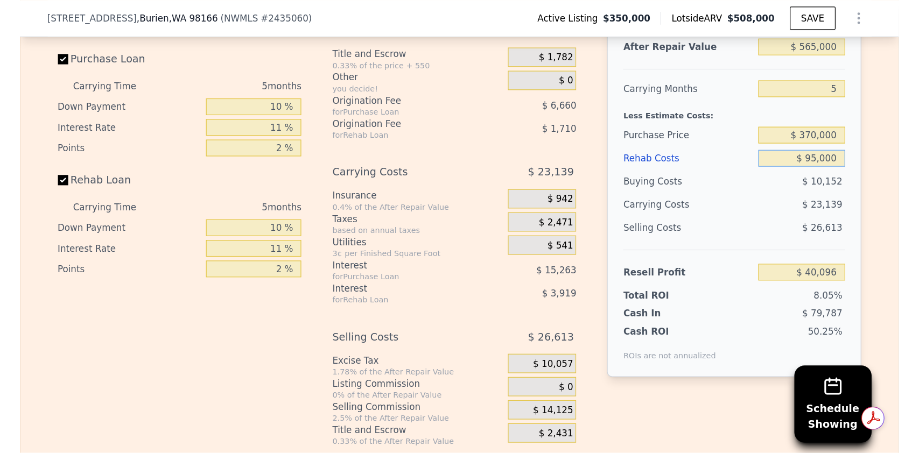
scroll to position [1662, 0]
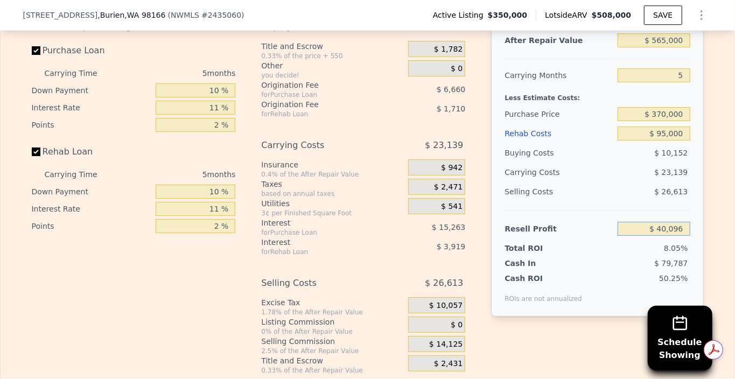
click at [670, 236] on input "$ 40,096" at bounding box center [654, 229] width 72 height 14
type input "$ 50,000"
click at [665, 201] on div "$ 26,613" at bounding box center [654, 191] width 73 height 19
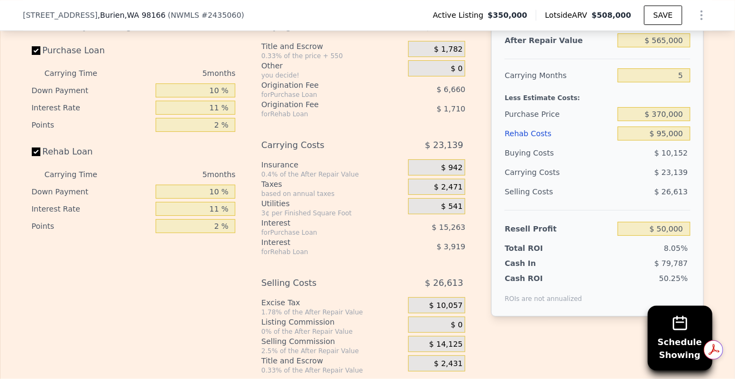
type input "$ 360,680"
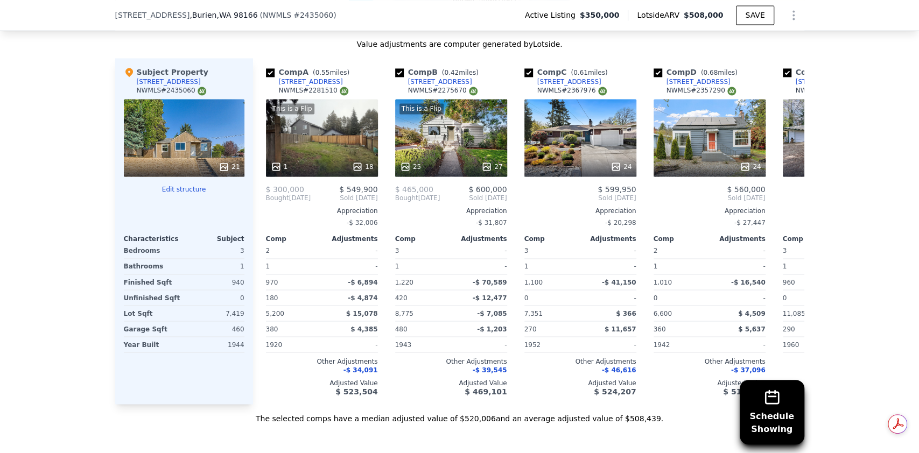
scroll to position [1087, 0]
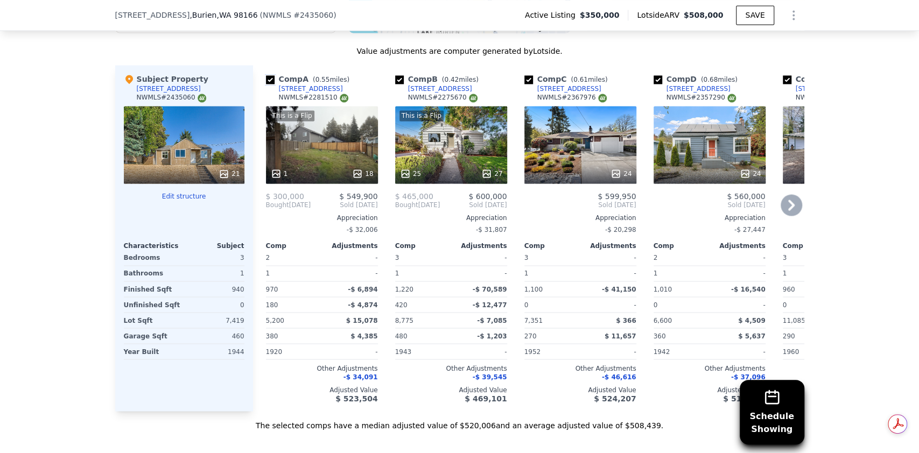
click at [266, 84] on input "checkbox" at bounding box center [270, 79] width 9 height 9
checkbox input "false"
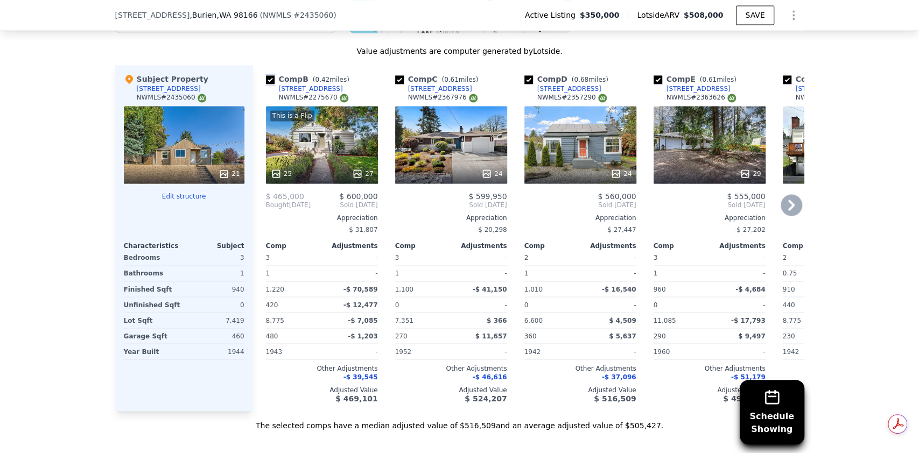
click at [266, 84] on input "checkbox" at bounding box center [270, 79] width 9 height 9
checkbox input "false"
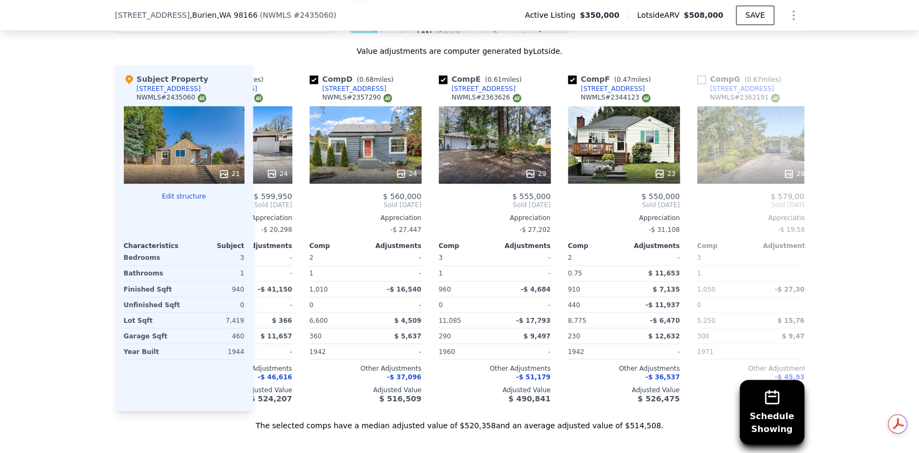
scroll to position [0, 86]
click at [568, 84] on input "checkbox" at bounding box center [572, 79] width 9 height 9
checkbox input "false"
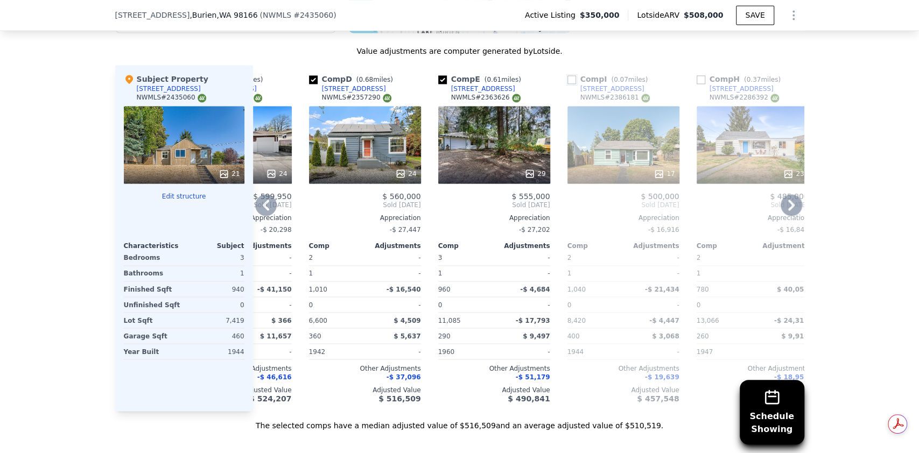
click at [568, 84] on input "checkbox" at bounding box center [572, 79] width 9 height 9
checkbox input "true"
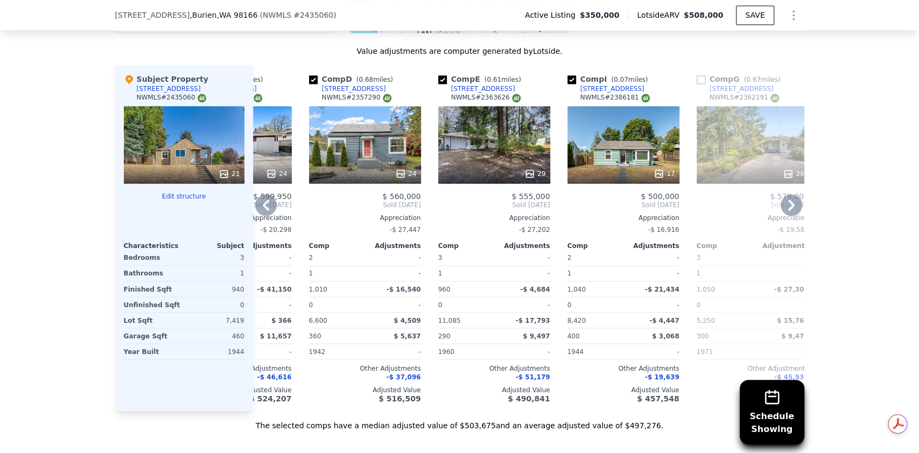
click at [781, 211] on icon at bounding box center [792, 205] width 22 height 22
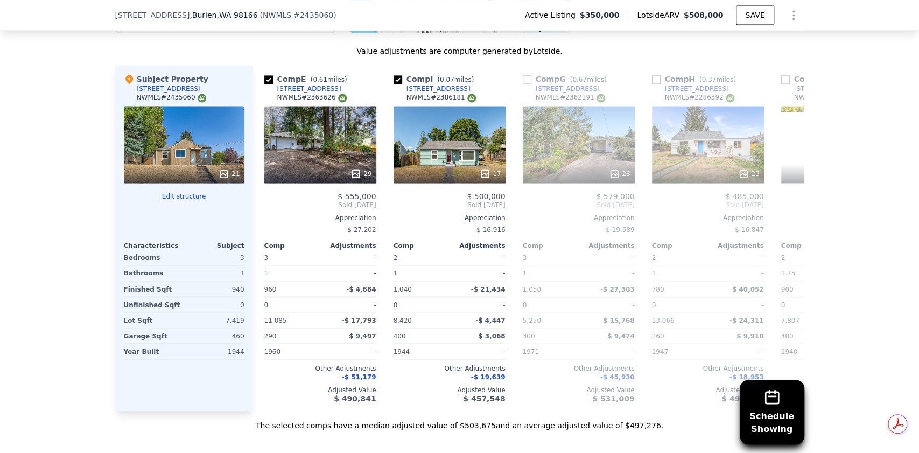
scroll to position [0, 345]
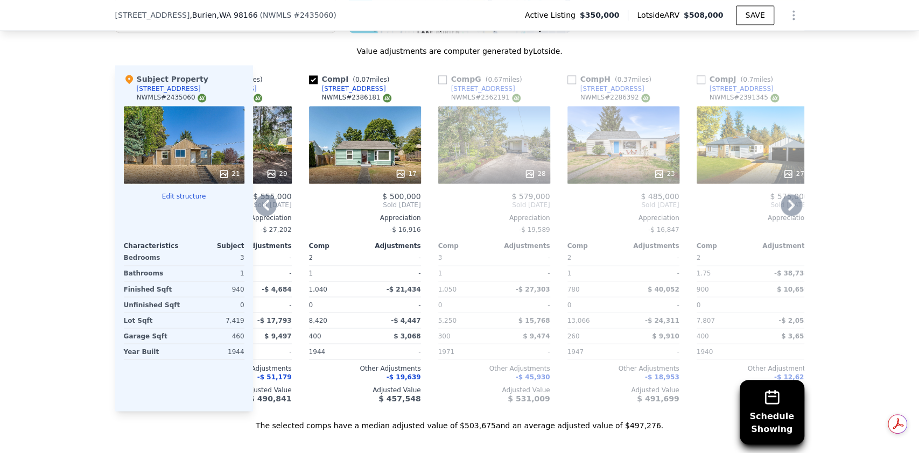
click at [491, 172] on div "28" at bounding box center [494, 145] width 112 height 78
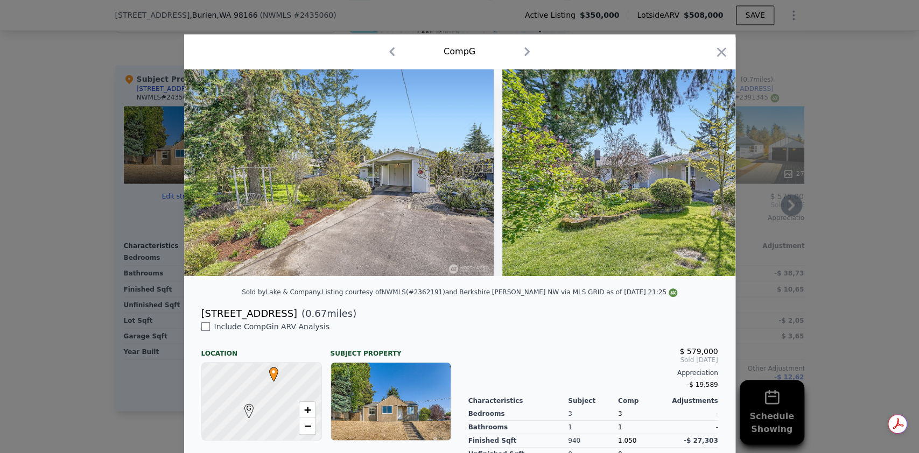
drag, startPoint x: 711, startPoint y: 48, endPoint x: 602, endPoint y: 130, distance: 136.1
click at [714, 47] on icon "button" at bounding box center [721, 52] width 15 height 15
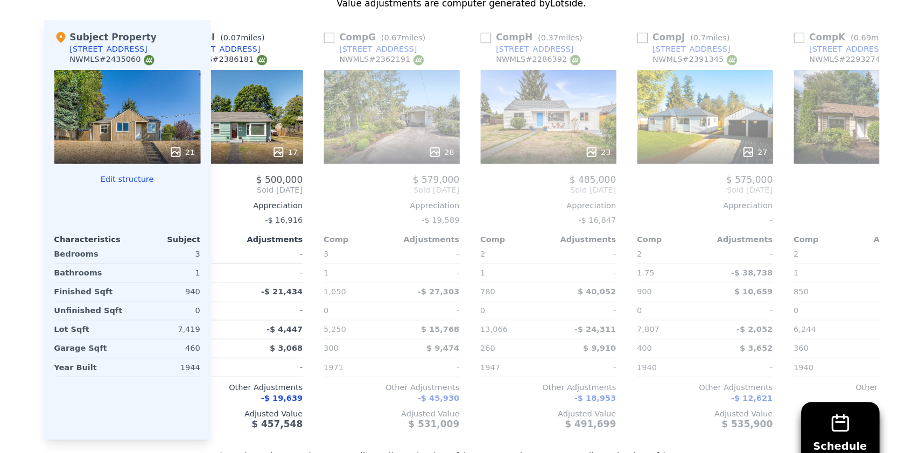
scroll to position [0, 442]
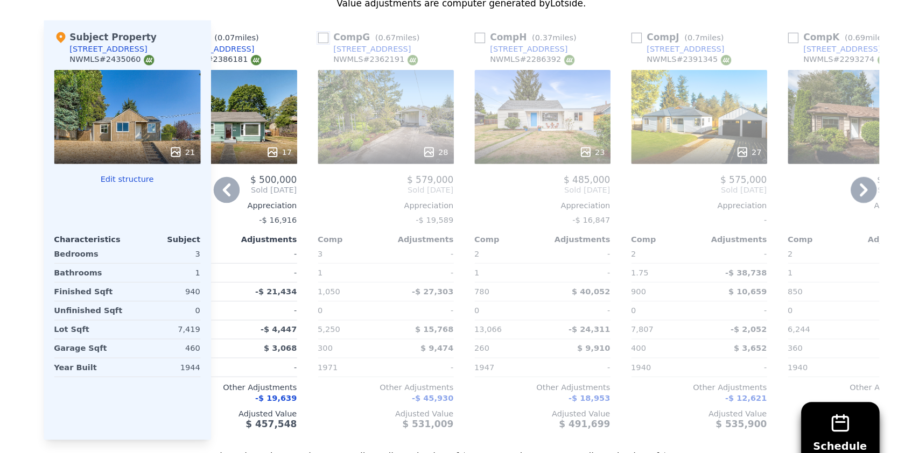
click at [341, 84] on input "checkbox" at bounding box center [345, 79] width 9 height 9
checkbox input "true"
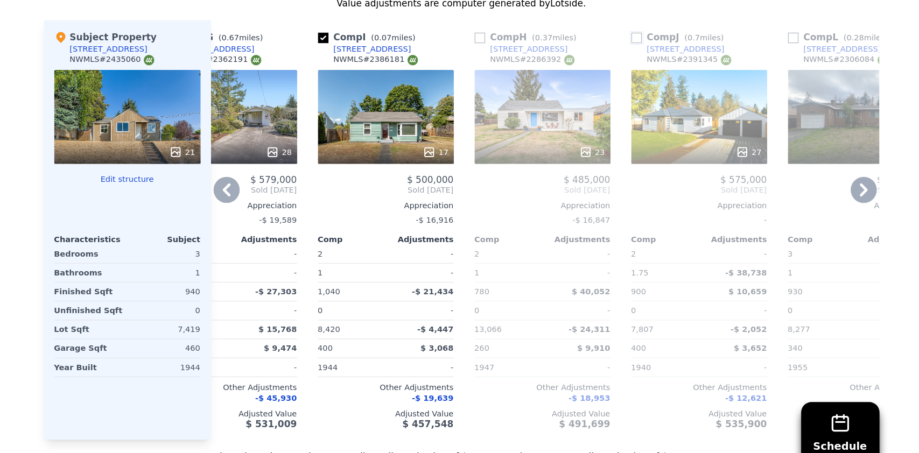
click at [600, 84] on input "checkbox" at bounding box center [604, 79] width 9 height 9
checkbox input "true"
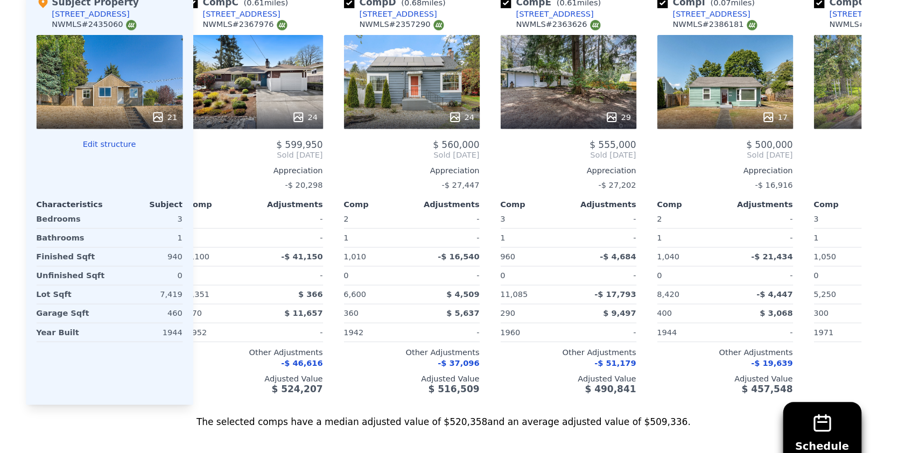
scroll to position [0, 20]
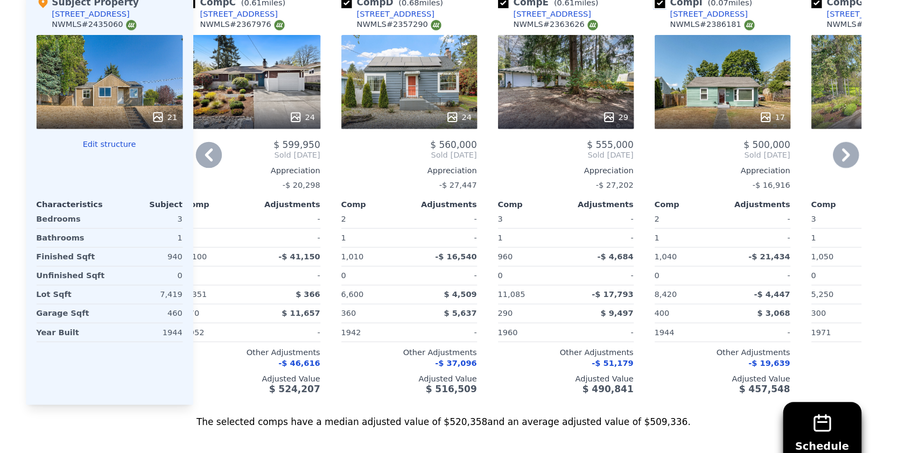
click at [635, 55] on input "checkbox" at bounding box center [638, 50] width 9 height 9
checkbox input "false"
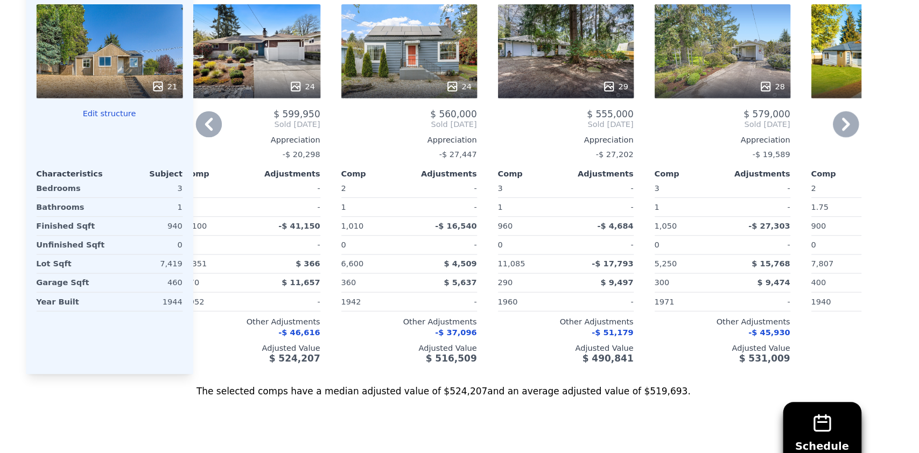
scroll to position [1115, 0]
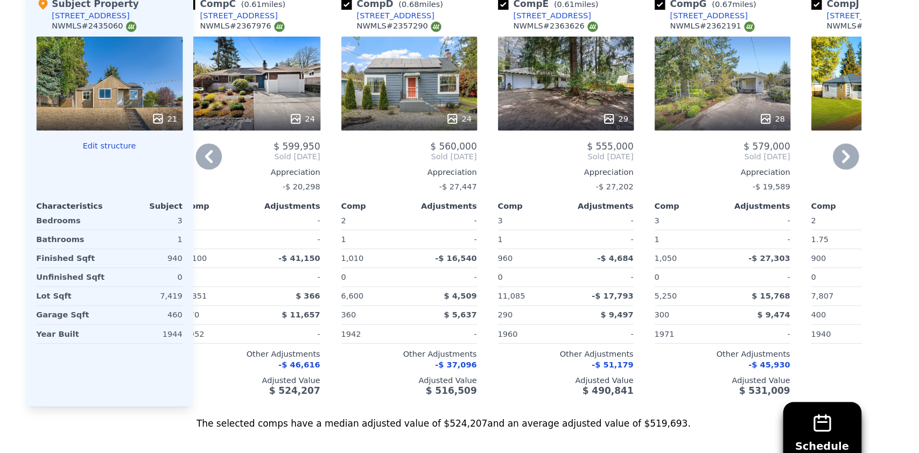
click at [788, 183] on icon at bounding box center [791, 177] width 6 height 11
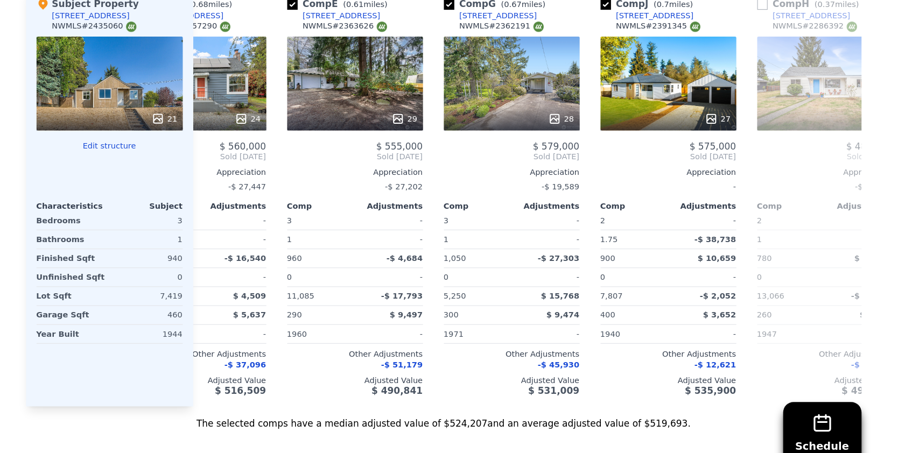
scroll to position [0, 278]
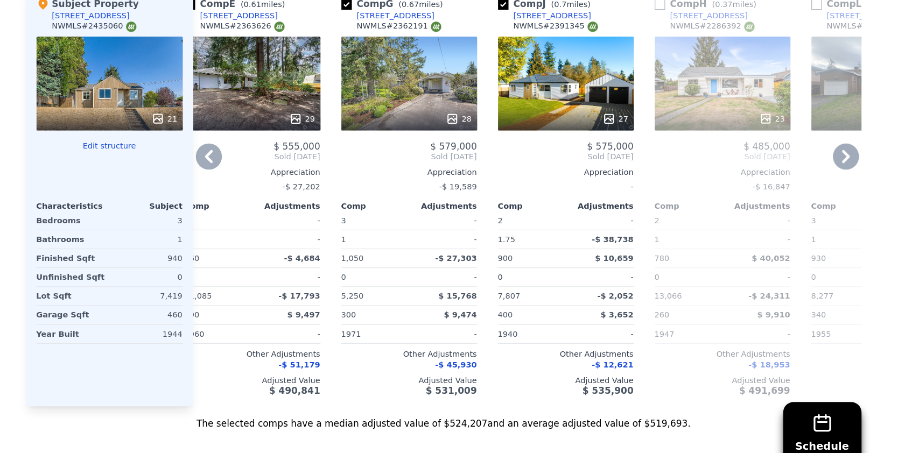
click at [265, 188] on icon at bounding box center [266, 178] width 22 height 22
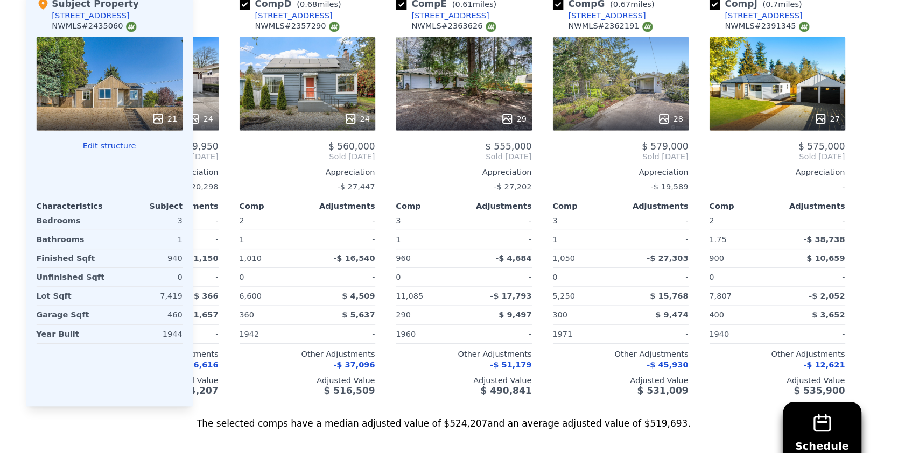
scroll to position [0, 20]
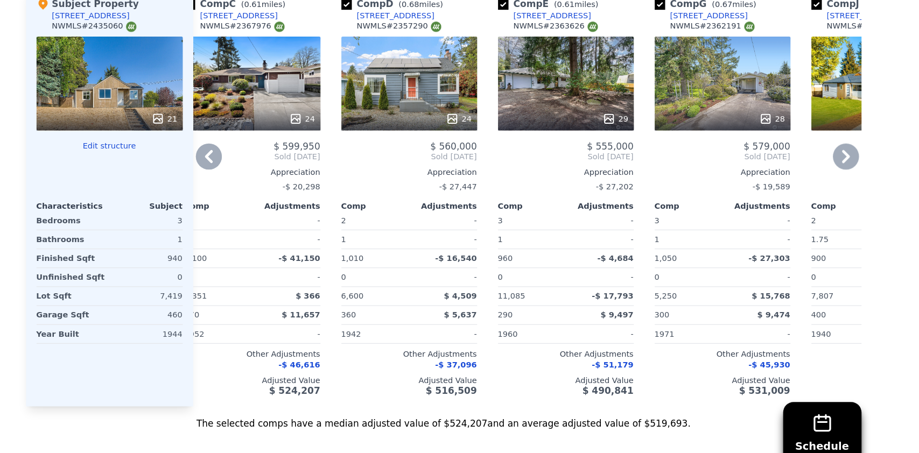
click at [265, 188] on icon at bounding box center [266, 178] width 22 height 22
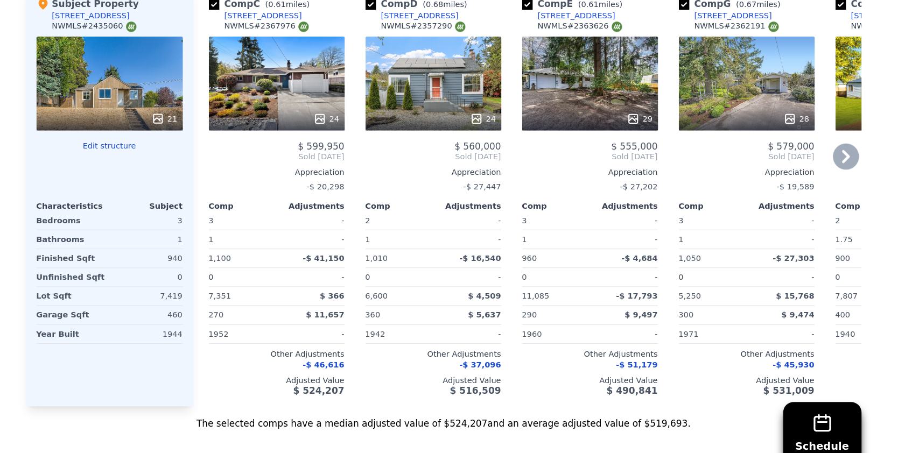
click at [782, 187] on icon at bounding box center [792, 178] width 22 height 22
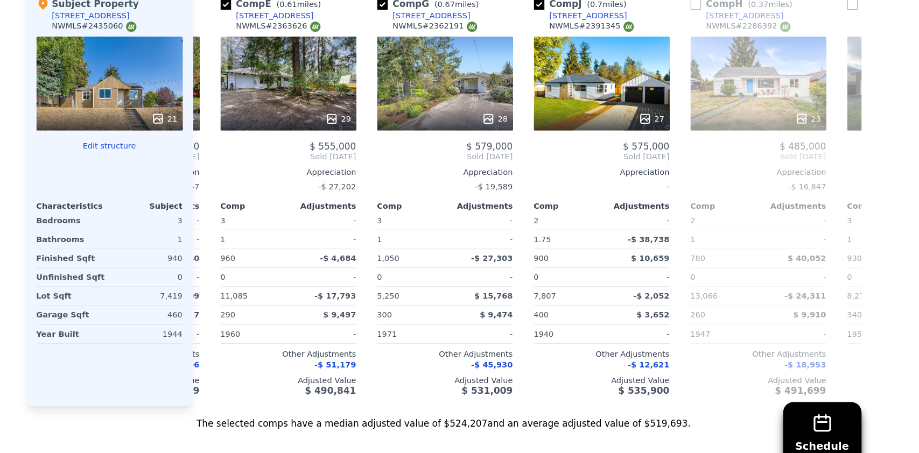
scroll to position [0, 258]
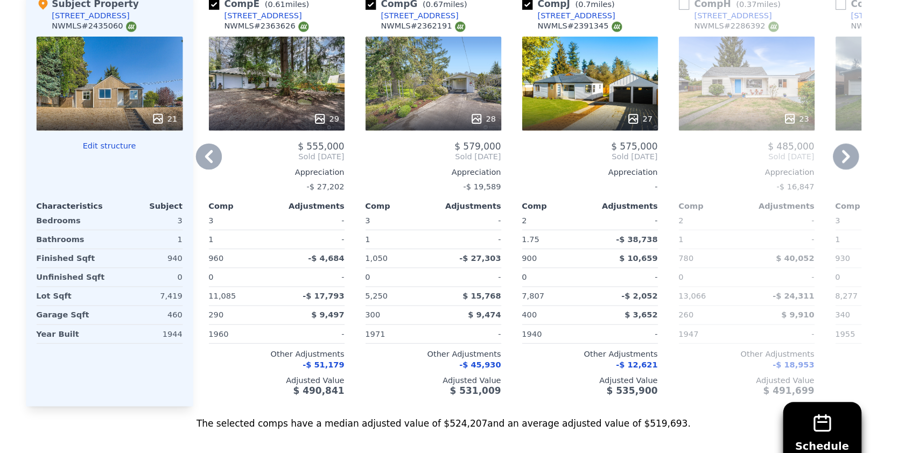
click at [268, 188] on icon at bounding box center [266, 178] width 22 height 22
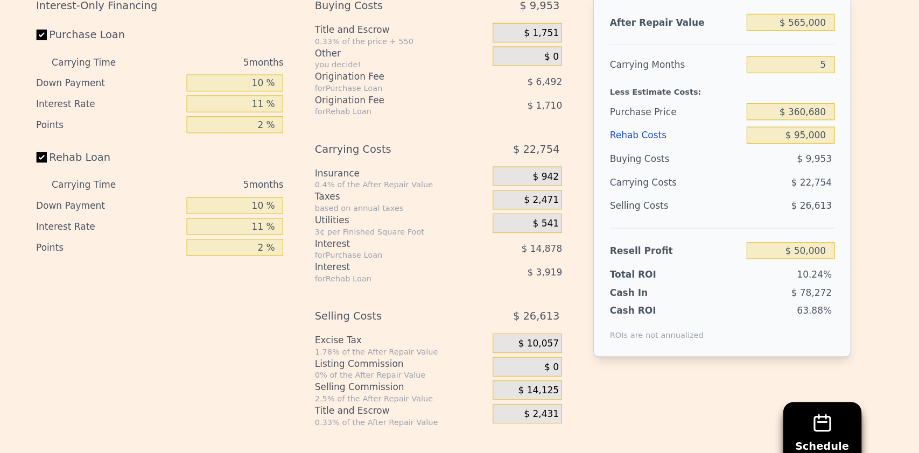
scroll to position [1637, 0]
click at [757, 261] on input "$ 50,000" at bounding box center [746, 254] width 72 height 14
click at [753, 73] on input "$ 565,000" at bounding box center [746, 66] width 72 height 14
type input "$ 705,000"
type input "$ 183,308"
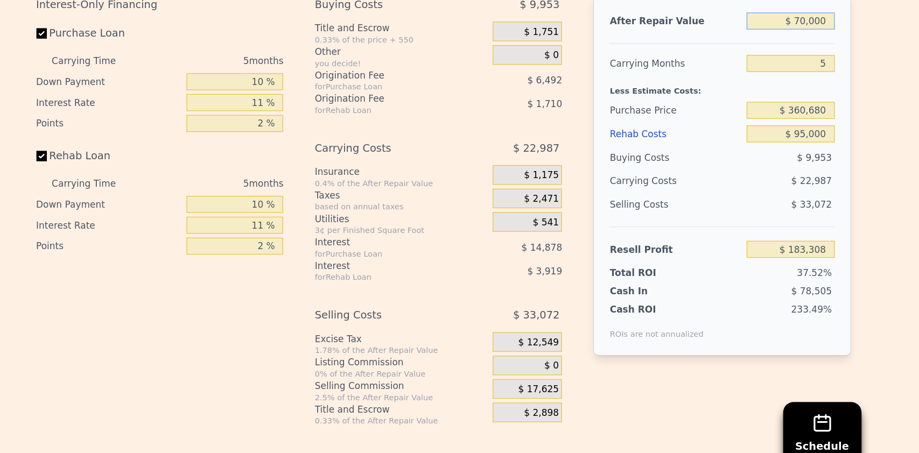
type input "$ 7,000"
type input "-$ 481,330"
type input "$ 000"
type input "-$ 487,995"
type input "$ 57,000"
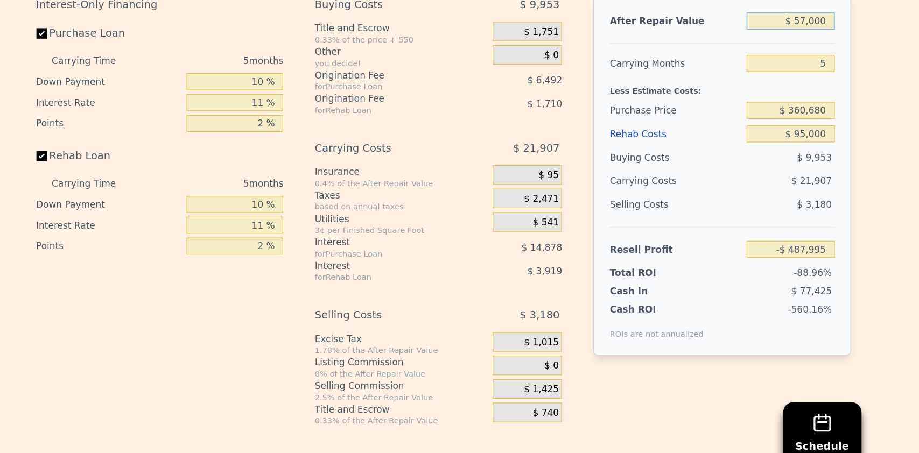
type input "-$ 433,720"
type input "$ 570,000"
type input "$ 54,761"
type input "$ 570,000"
click at [759, 183] on span "$ 9,953" at bounding box center [765, 178] width 29 height 9
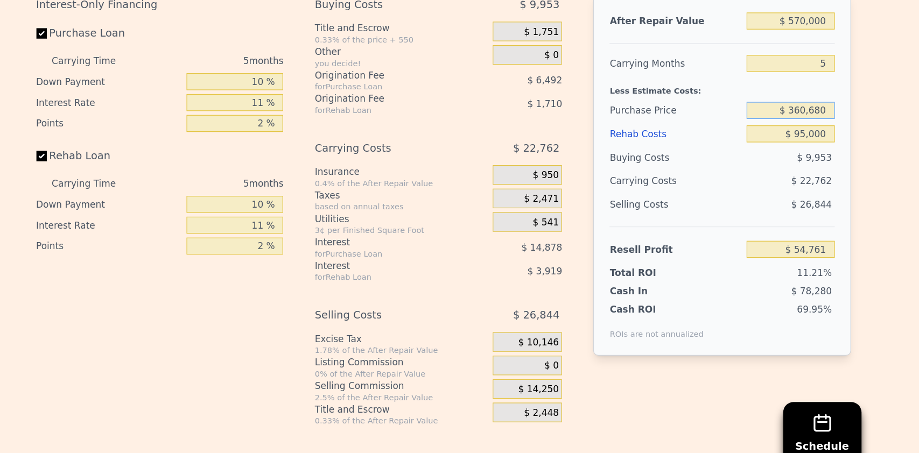
click at [755, 146] on input "$ 360,680" at bounding box center [746, 139] width 72 height 14
type input "$ 370,680"
click at [759, 166] on input "$ 95,000" at bounding box center [746, 159] width 72 height 14
type input "$ 44,138"
click at [754, 146] on input "$ 370,680" at bounding box center [746, 139] width 72 height 14
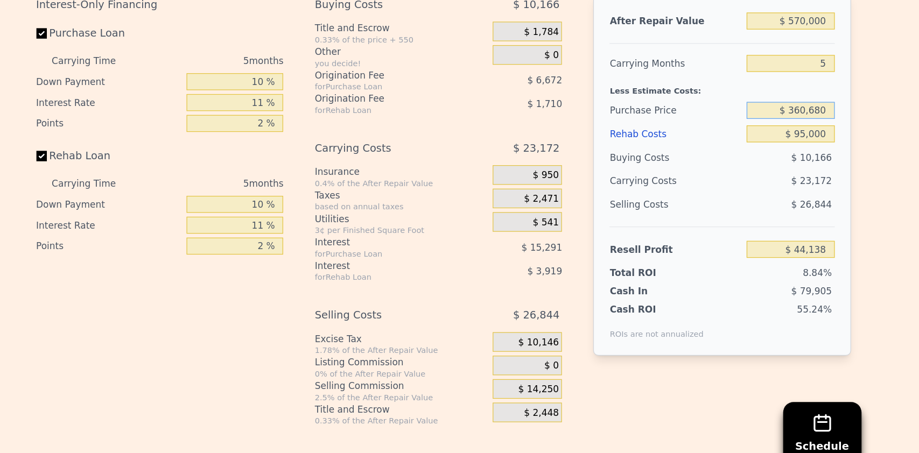
type input "$ 360,680"
click at [750, 166] on input "$ 95,000" at bounding box center [746, 159] width 72 height 14
type input "$ 54,761"
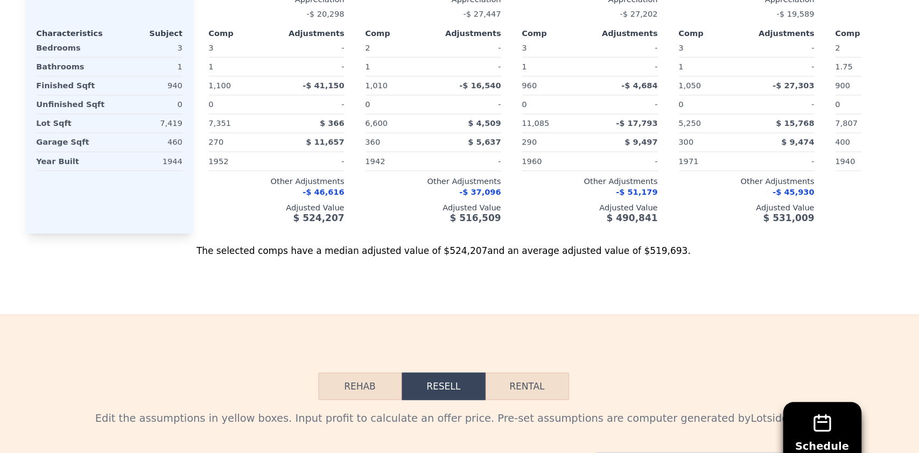
scroll to position [1258, 0]
click at [491, 173] on div "$ 5,637" at bounding box center [480, 165] width 54 height 15
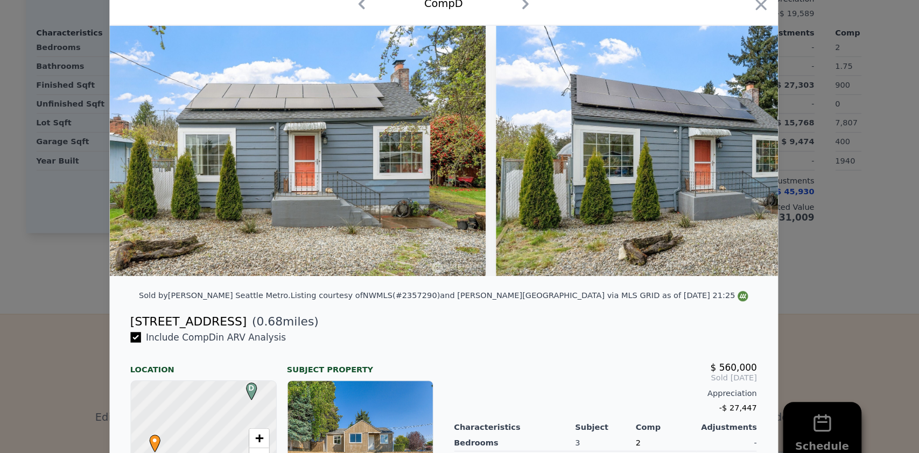
scroll to position [1165, 0]
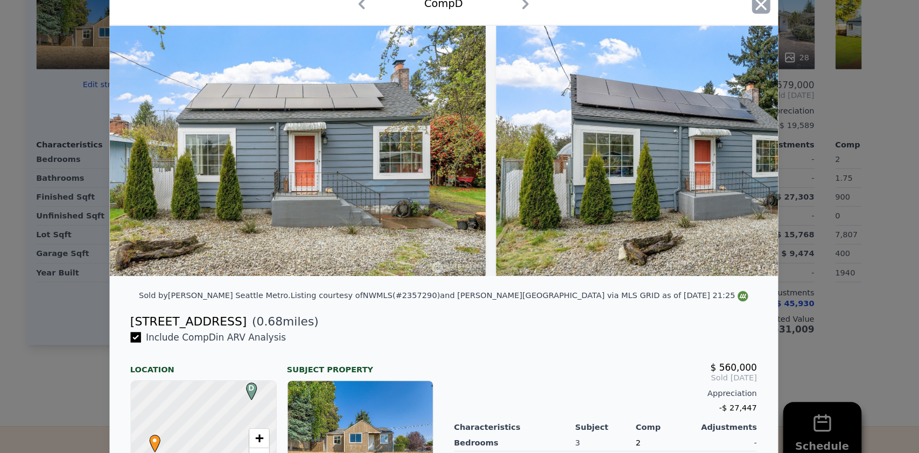
click at [717, 53] on icon "button" at bounding box center [721, 51] width 9 height 9
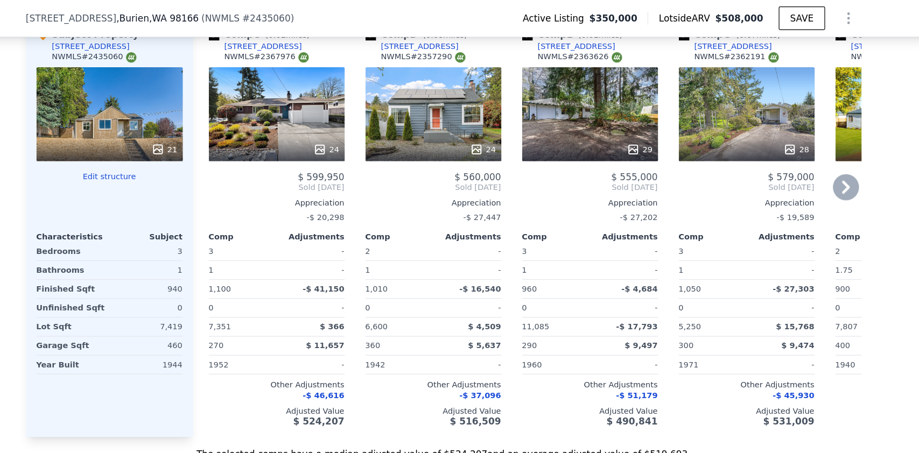
scroll to position [1104, 0]
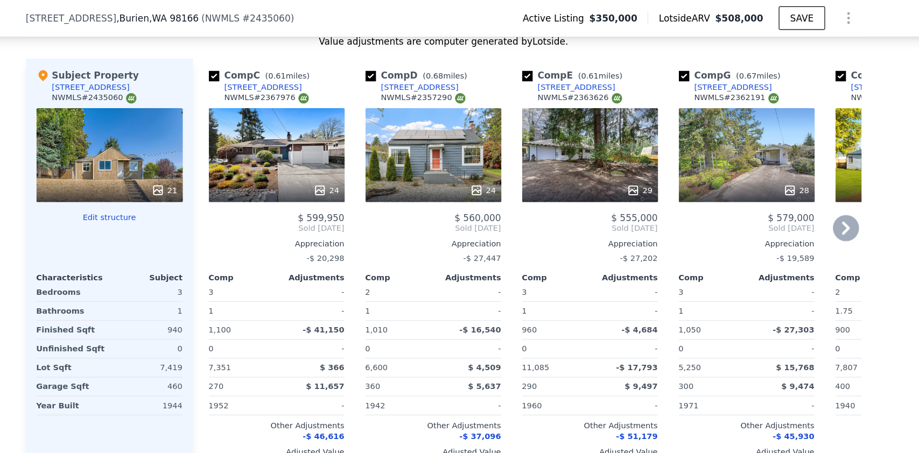
click at [792, 199] on icon at bounding box center [792, 189] width 22 height 22
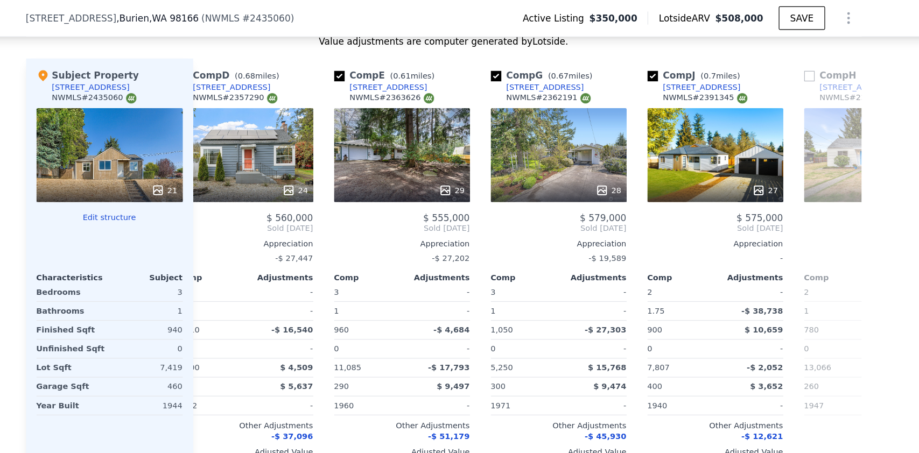
scroll to position [0, 258]
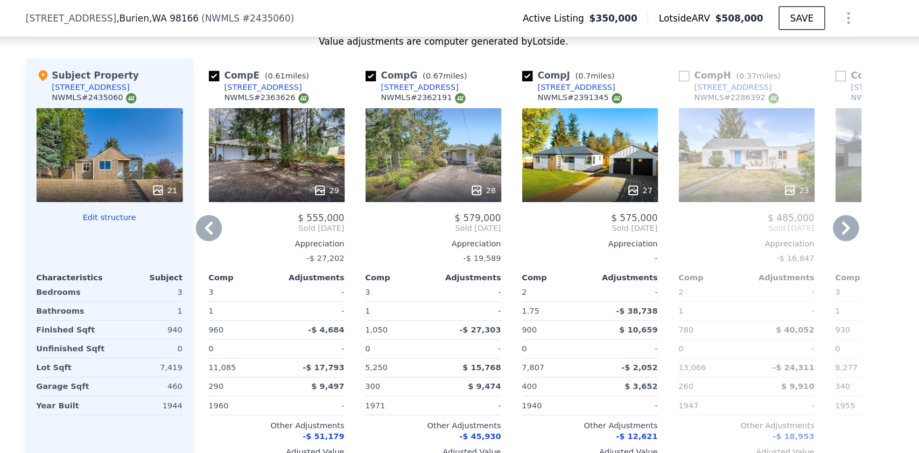
click at [257, 199] on icon at bounding box center [266, 189] width 22 height 22
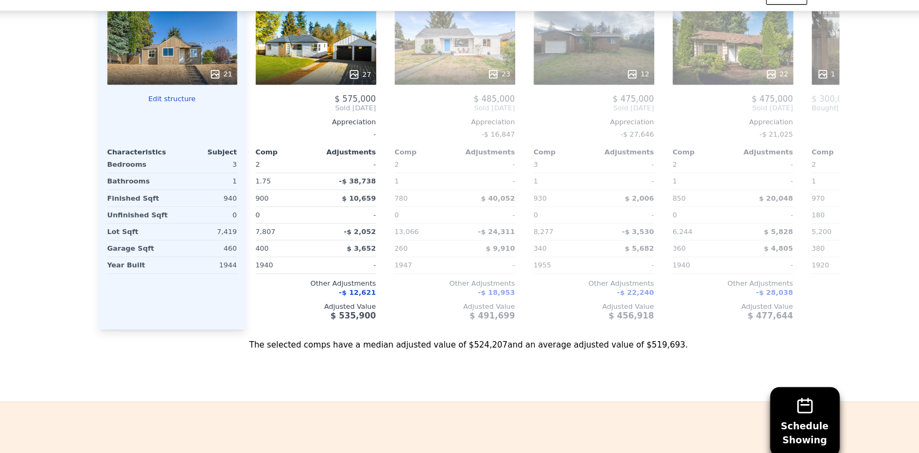
scroll to position [1171, 0]
click at [262, 132] on icon at bounding box center [266, 121] width 22 height 22
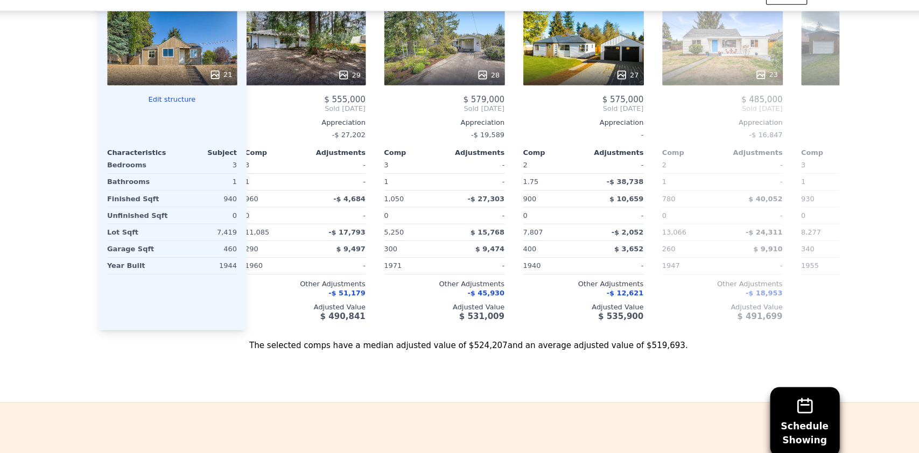
scroll to position [0, 263]
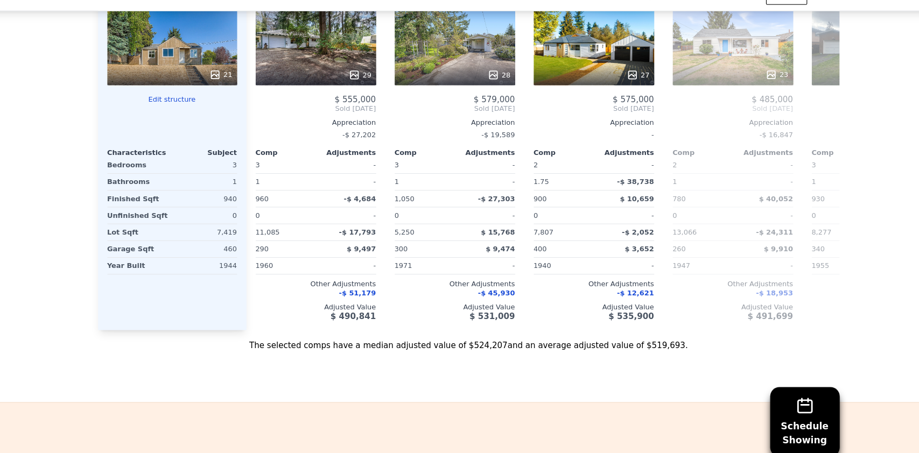
click at [262, 138] on div "$ 555,000 Sold May 2025 Appreciation -$ 27,202 Comp Adjustments 3 - 1 - 960 -$ …" at bounding box center [318, 213] width 112 height 211
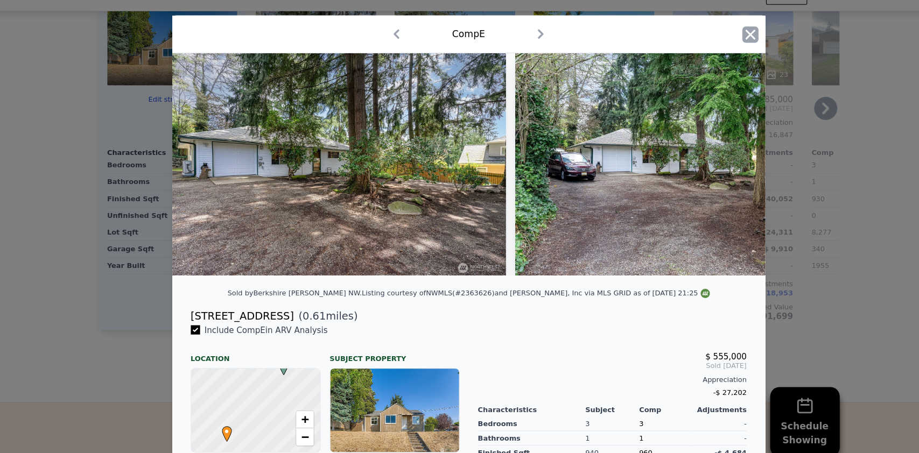
click at [719, 53] on icon "button" at bounding box center [721, 52] width 15 height 15
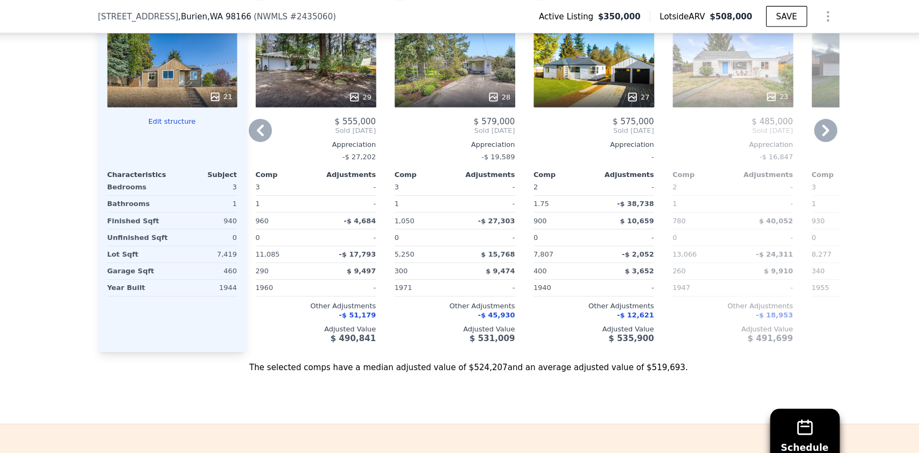
click at [781, 129] on icon at bounding box center [792, 121] width 22 height 22
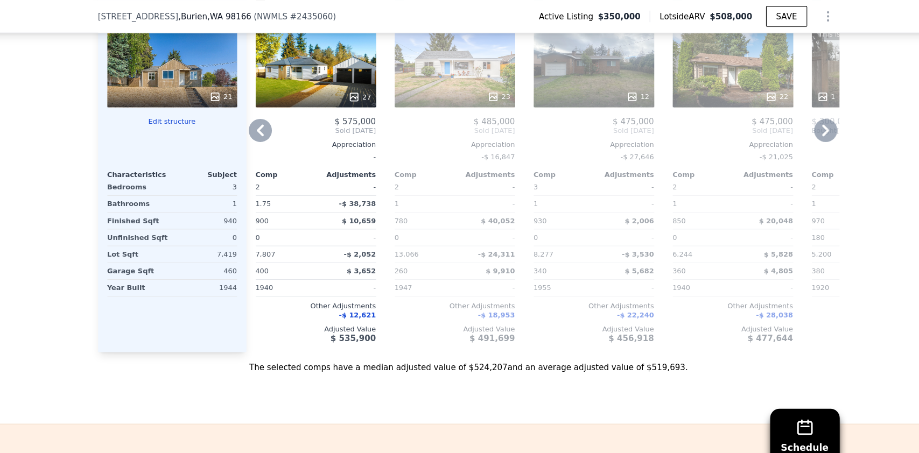
click at [781, 129] on icon at bounding box center [792, 121] width 22 height 22
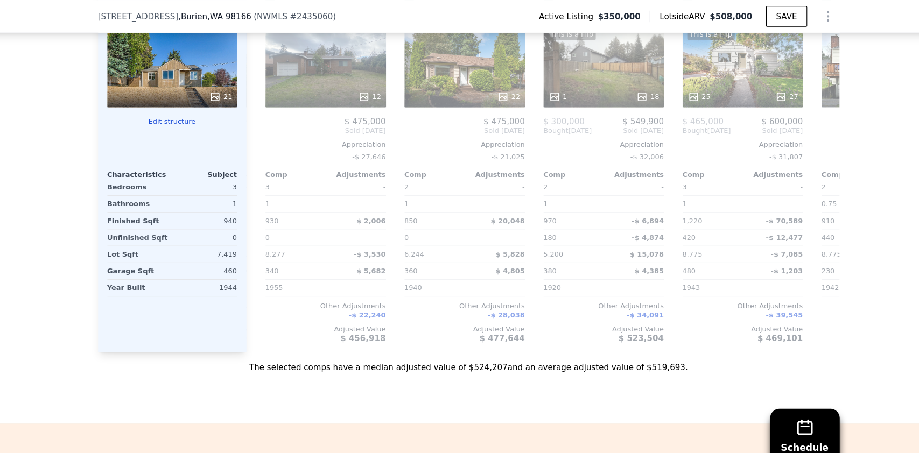
scroll to position [0, 780]
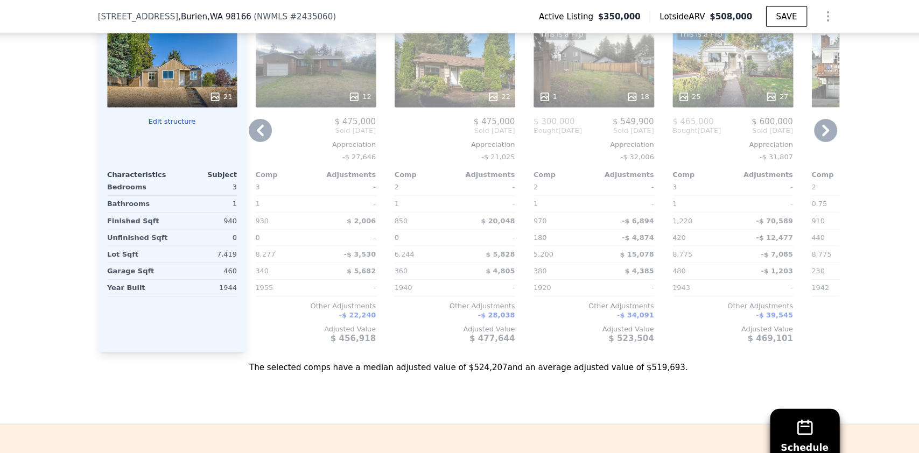
click at [579, 80] on div "This is a Flip 1 18" at bounding box center [576, 61] width 112 height 78
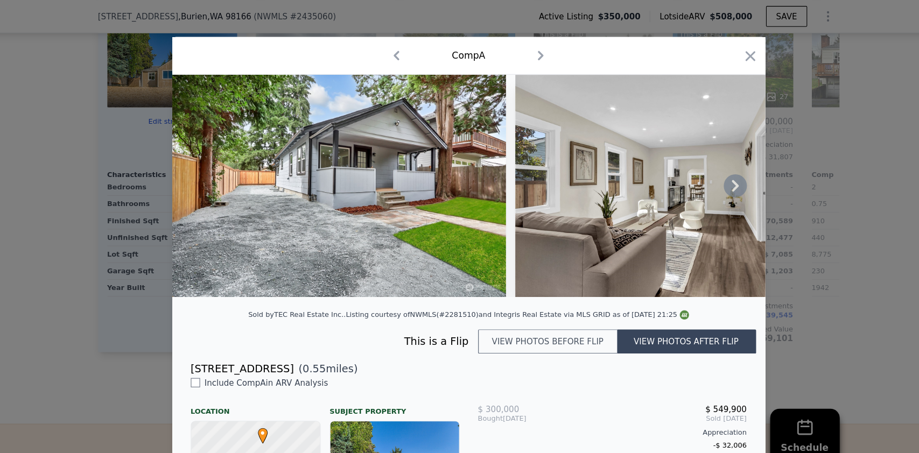
click at [704, 177] on icon at bounding box center [707, 172] width 6 height 11
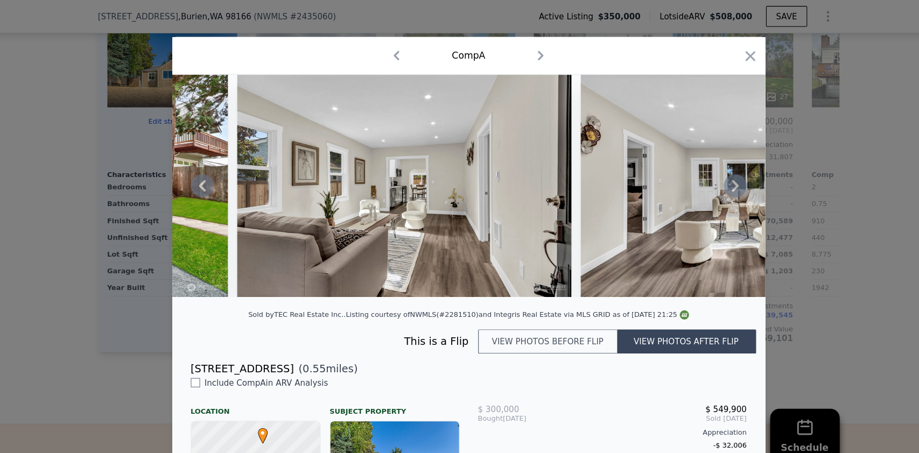
click at [704, 177] on icon at bounding box center [707, 172] width 6 height 11
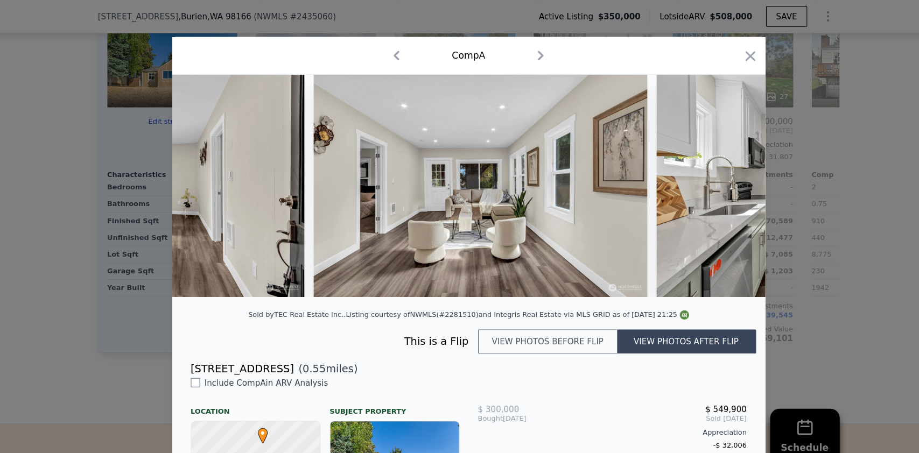
click at [702, 177] on img at bounding box center [789, 172] width 311 height 207
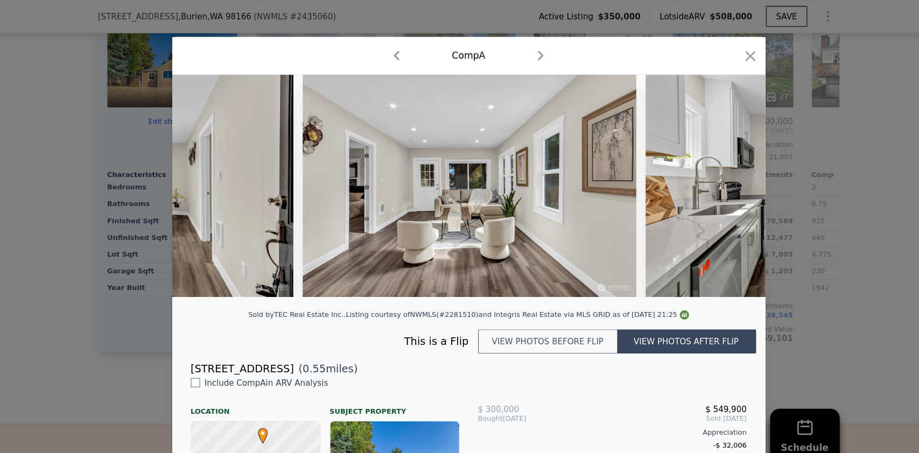
click at [702, 177] on div at bounding box center [459, 172] width 551 height 207
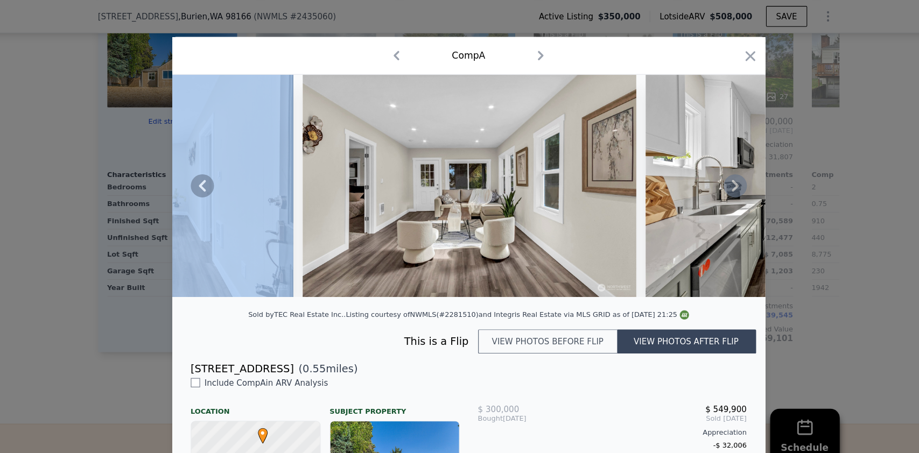
click at [704, 177] on icon at bounding box center [707, 172] width 6 height 11
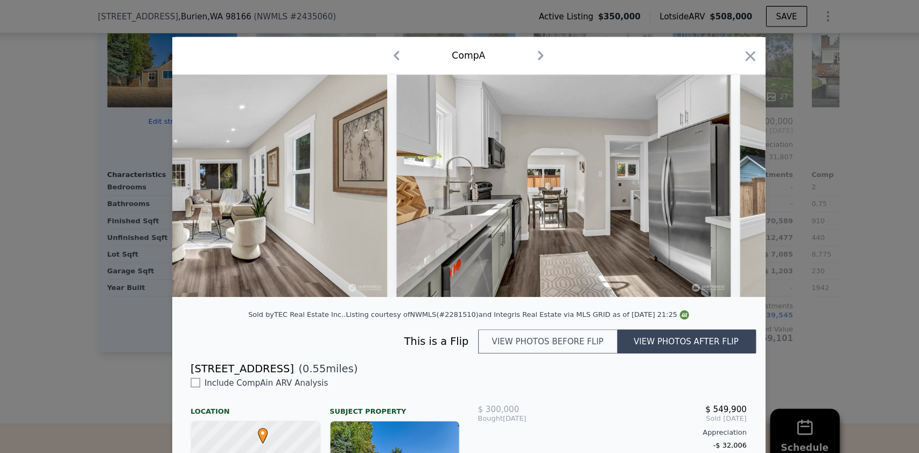
scroll to position [0, 775]
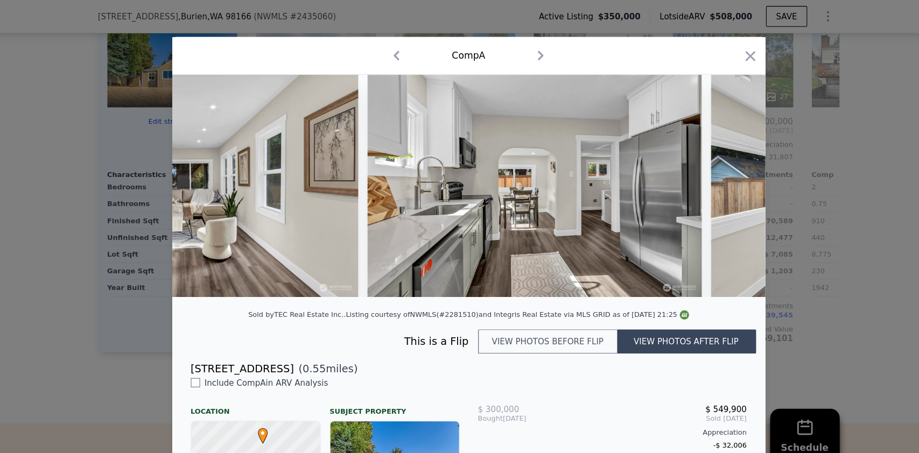
click at [702, 177] on img at bounding box center [840, 172] width 310 height 207
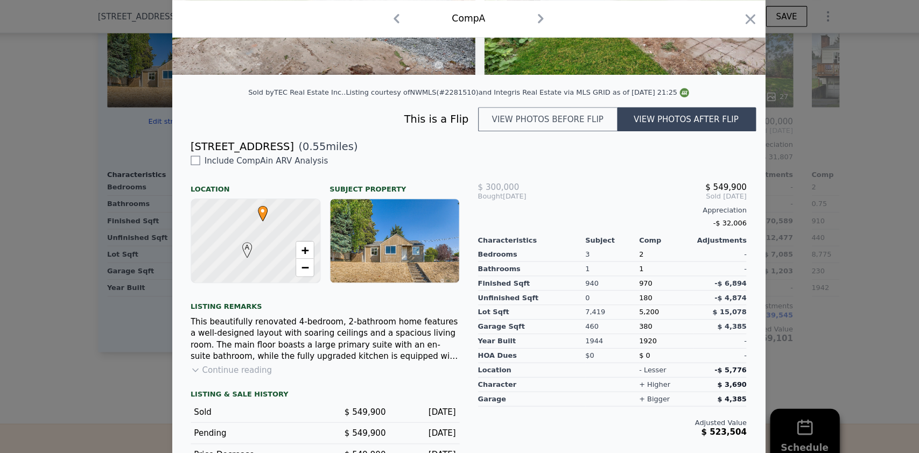
scroll to position [215, 0]
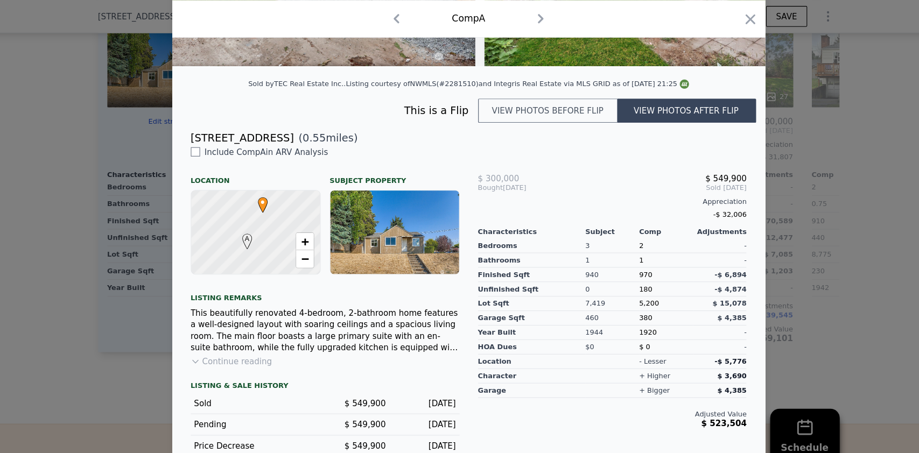
click at [257, 234] on icon at bounding box center [255, 225] width 17 height 17
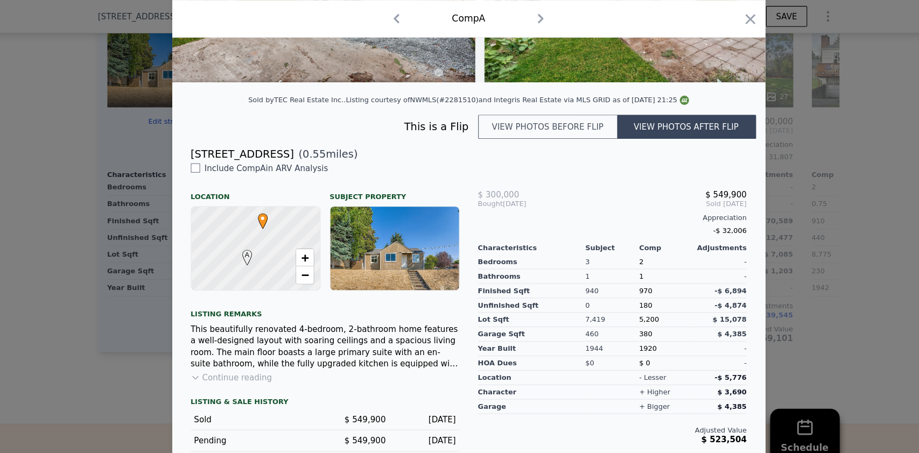
scroll to position [190, 0]
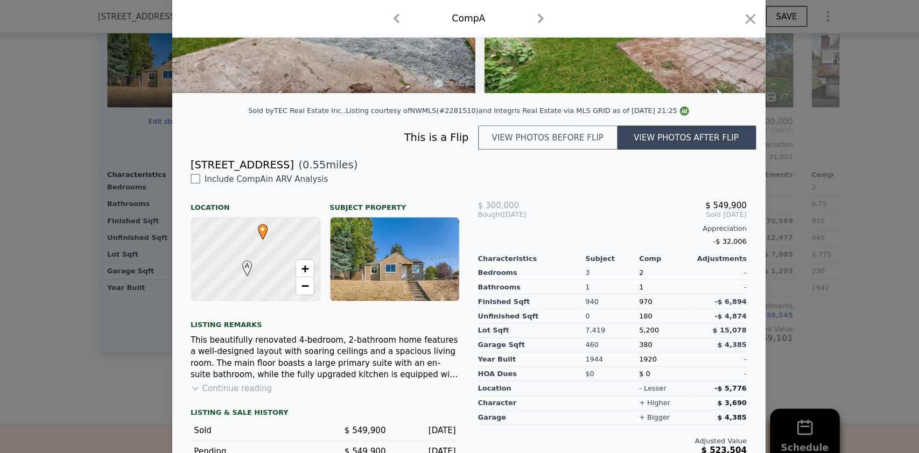
click at [290, 246] on div at bounding box center [261, 241] width 143 height 93
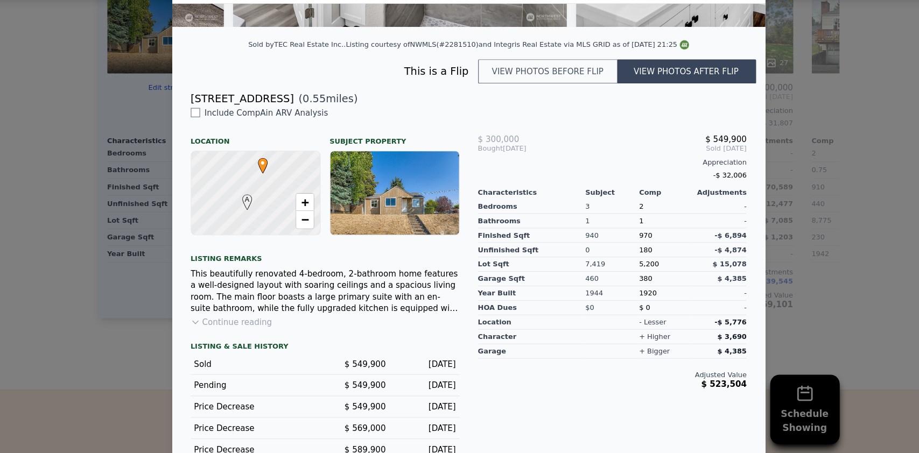
scroll to position [0, 0]
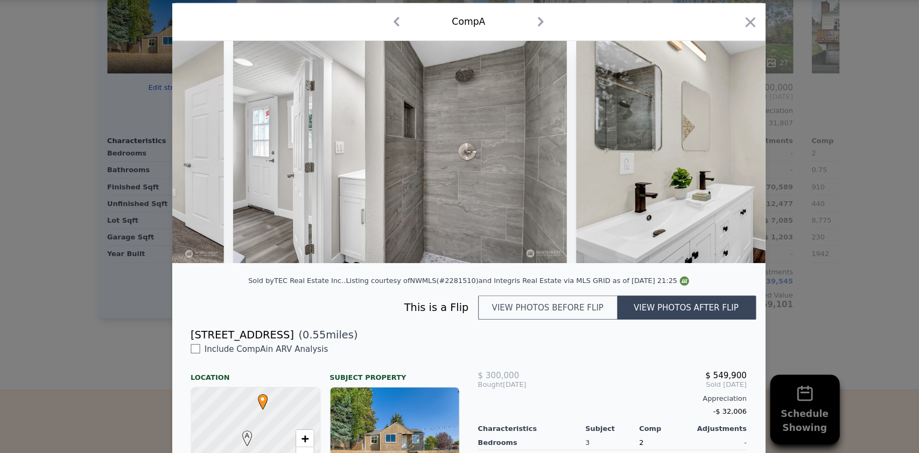
click at [207, 351] on div "[STREET_ADDRESS]" at bounding box center [249, 343] width 96 height 15
copy div "[STREET_ADDRESS]"
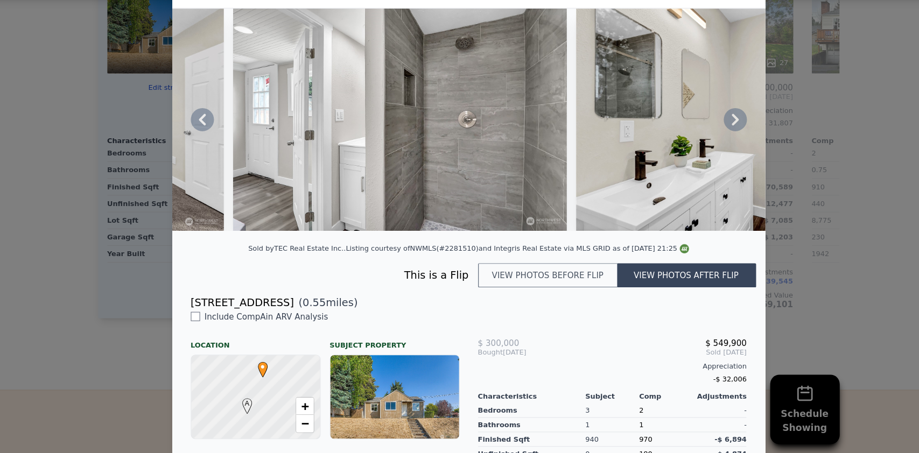
click at [209, 148] on icon at bounding box center [212, 142] width 6 height 11
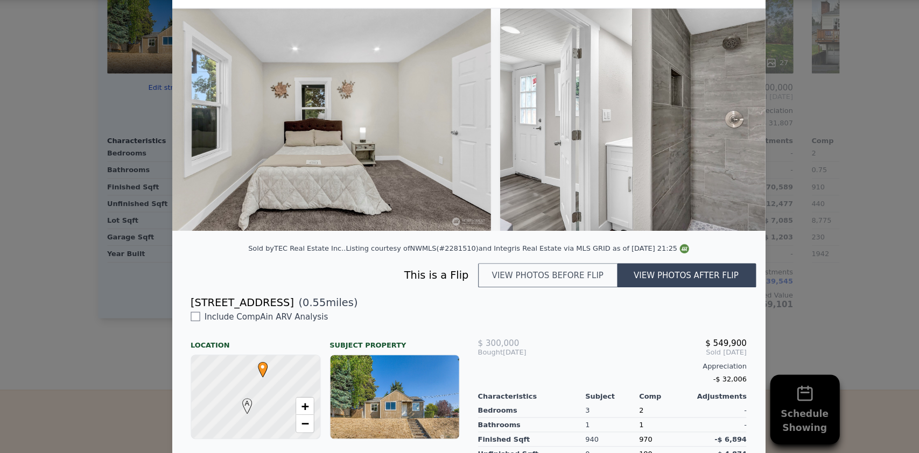
click at [206, 151] on img at bounding box center [325, 142] width 310 height 207
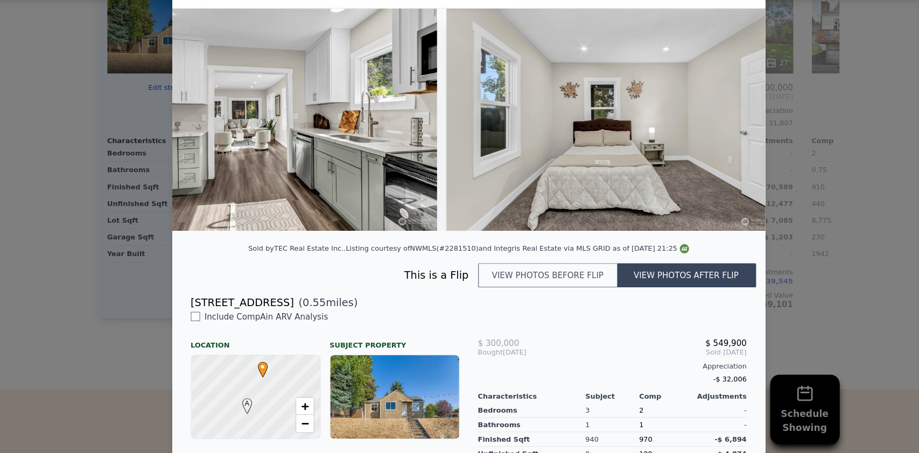
click at [206, 151] on img at bounding box center [275, 142] width 311 height 207
click at [209, 148] on icon at bounding box center [212, 142] width 6 height 11
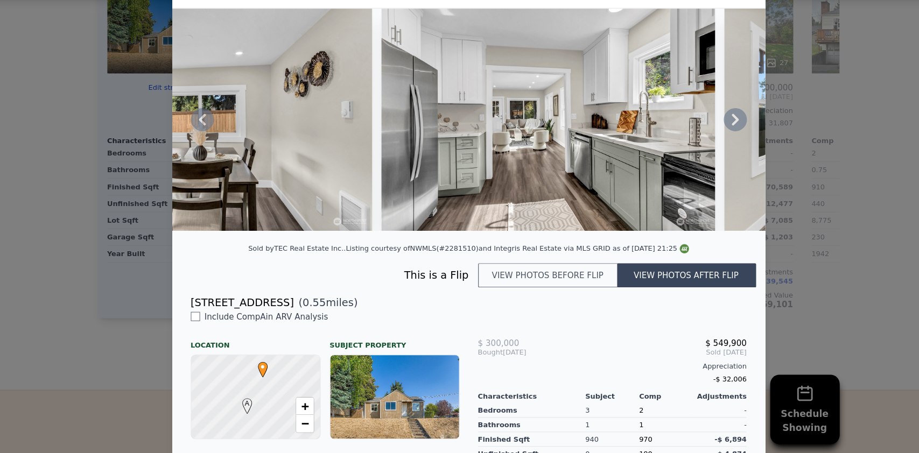
click at [206, 151] on div at bounding box center [459, 142] width 551 height 207
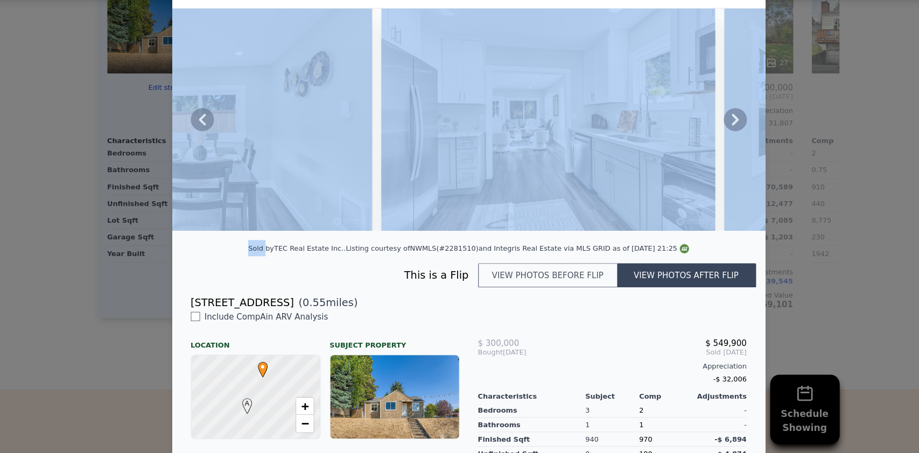
click at [209, 148] on icon at bounding box center [212, 142] width 6 height 11
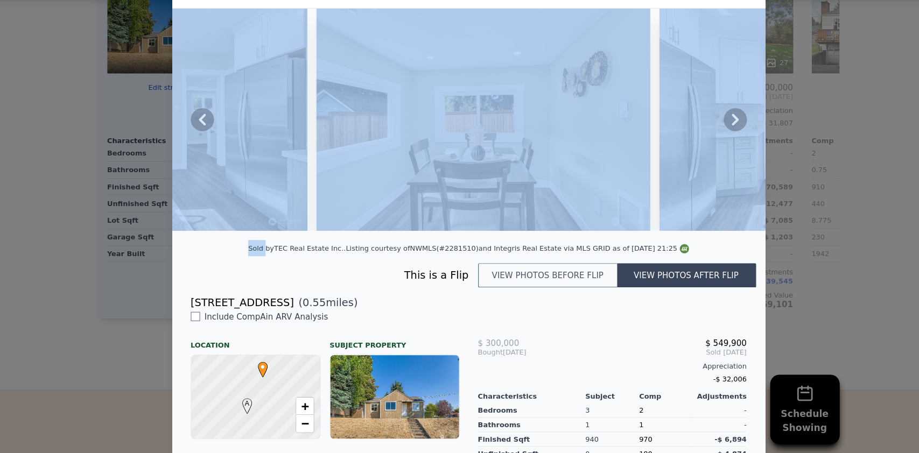
click at [209, 148] on icon at bounding box center [212, 142] width 6 height 11
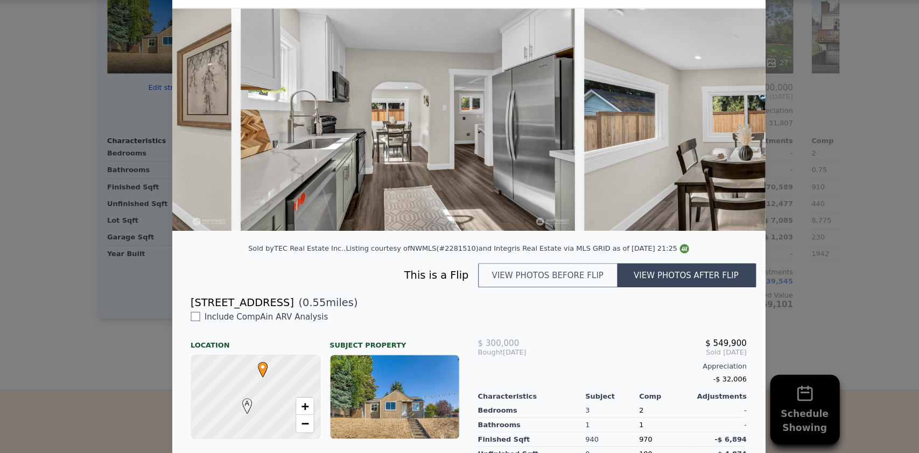
scroll to position [0, 884]
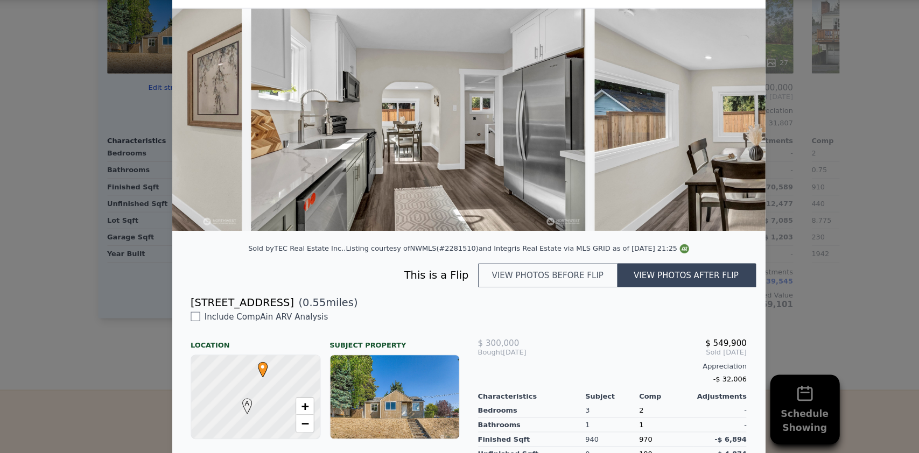
click at [206, 151] on div at bounding box center [459, 142] width 551 height 207
click at [209, 145] on icon at bounding box center [212, 143] width 22 height 22
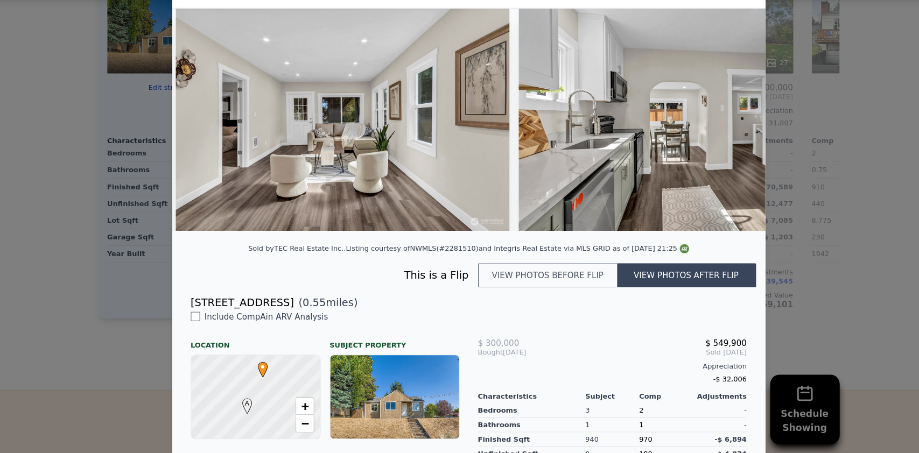
scroll to position [0, 625]
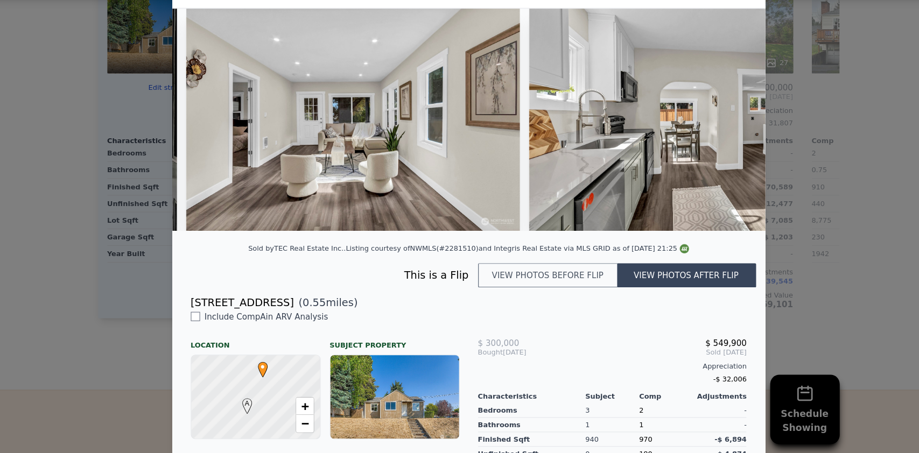
click at [209, 145] on div at bounding box center [459, 142] width 551 height 207
click at [209, 145] on icon at bounding box center [212, 143] width 22 height 22
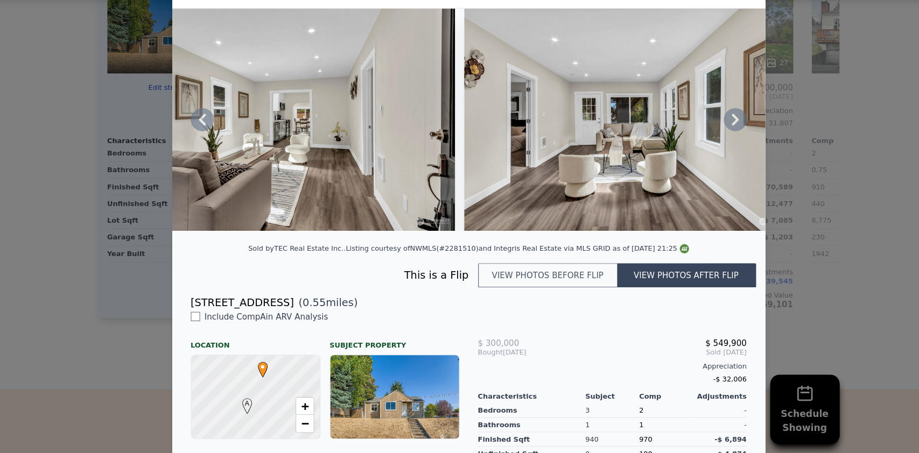
click at [209, 145] on icon at bounding box center [212, 143] width 22 height 22
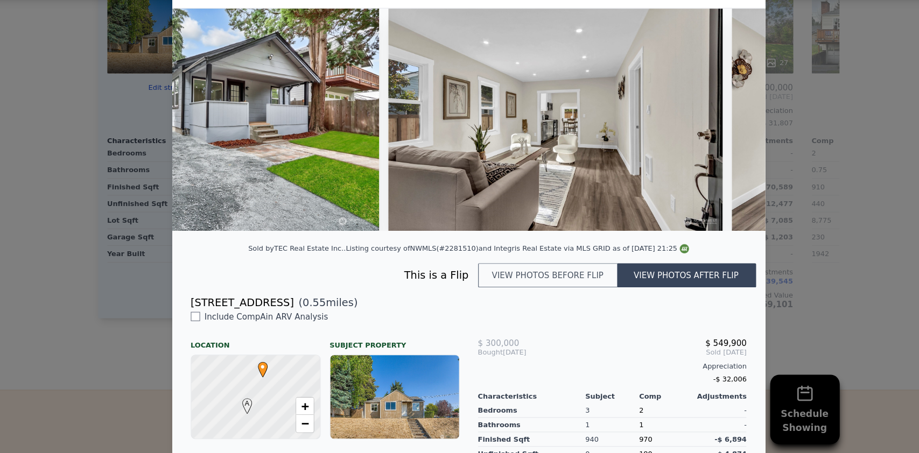
scroll to position [0, 108]
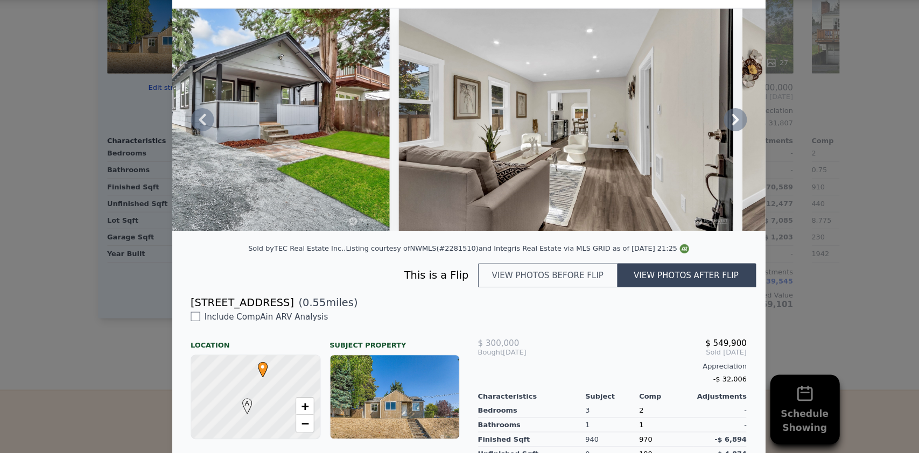
click at [209, 145] on icon at bounding box center [212, 143] width 22 height 22
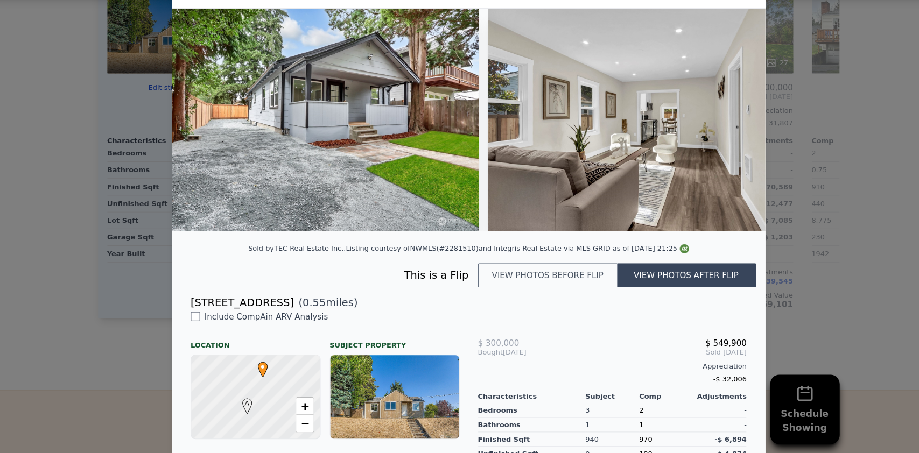
scroll to position [0, 0]
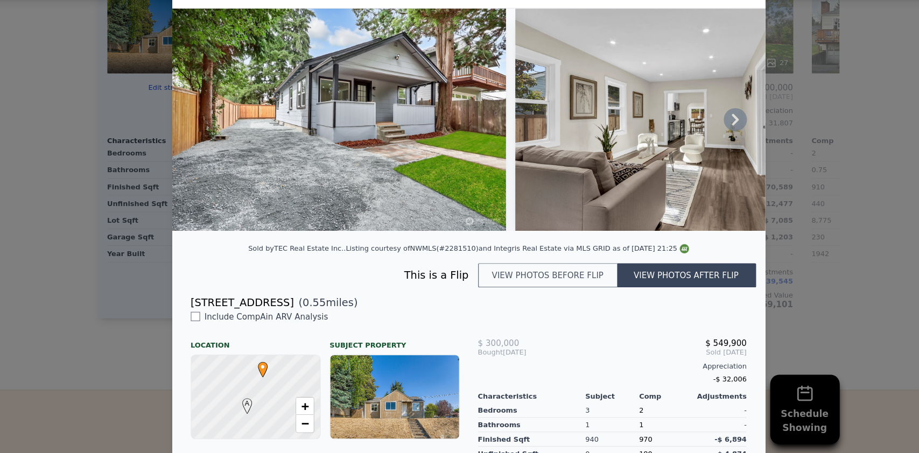
click at [83, 301] on div at bounding box center [459, 226] width 919 height 453
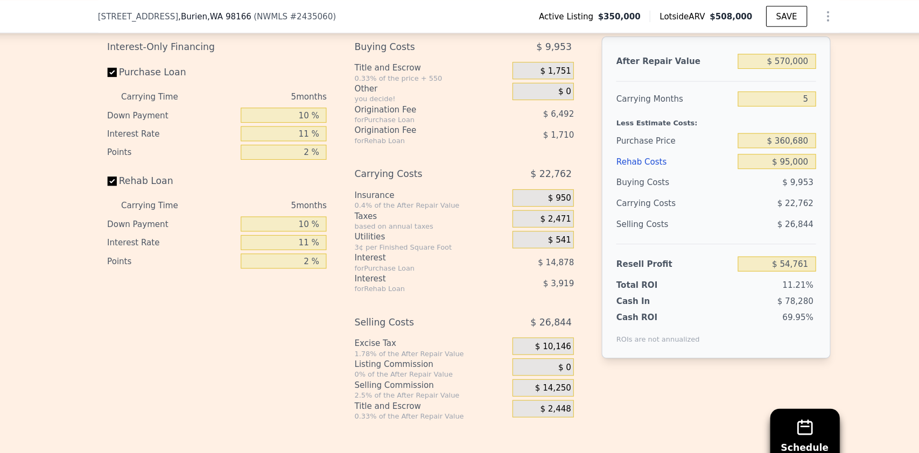
scroll to position [1669, 0]
